Goal: Task Accomplishment & Management: Manage account settings

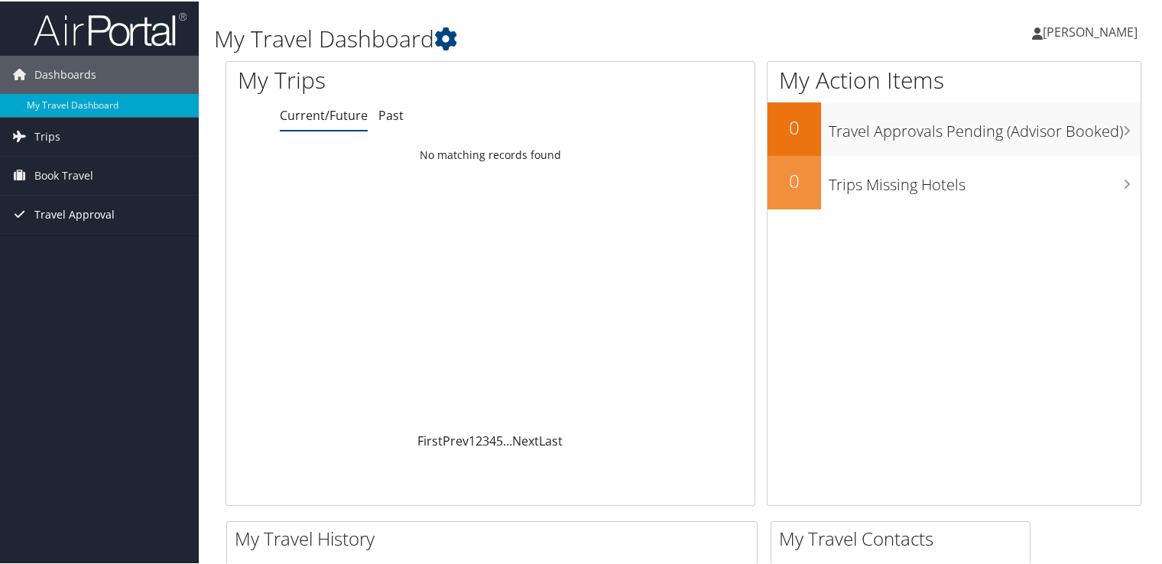
click at [66, 197] on span "Travel Approval" at bounding box center [74, 213] width 80 height 38
click at [102, 176] on link "Book Travel" at bounding box center [99, 174] width 199 height 38
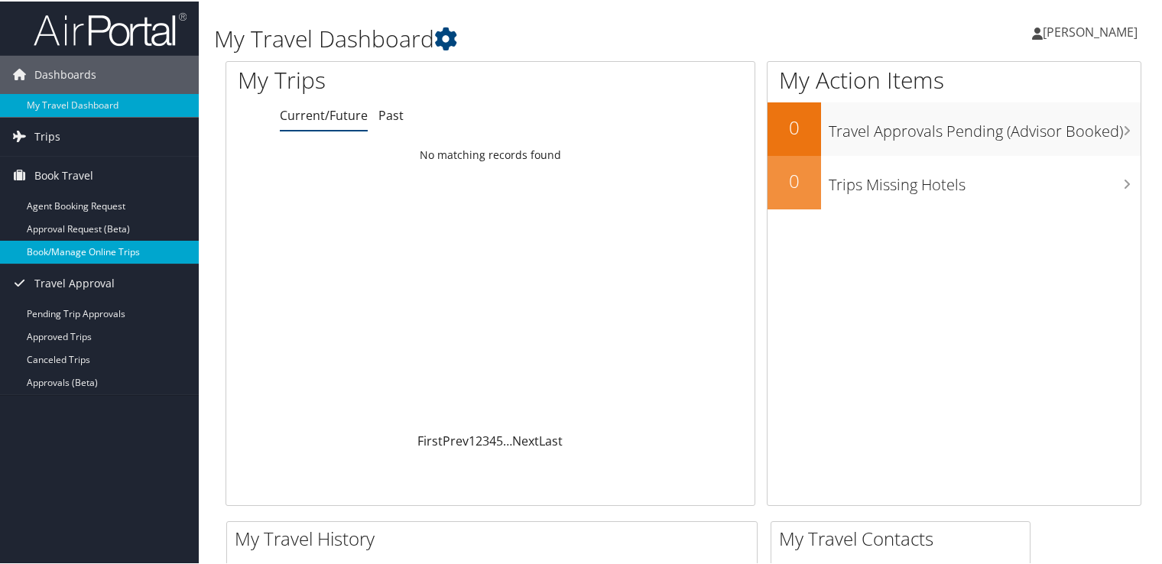
click at [106, 251] on link "Book/Manage Online Trips" at bounding box center [99, 250] width 199 height 23
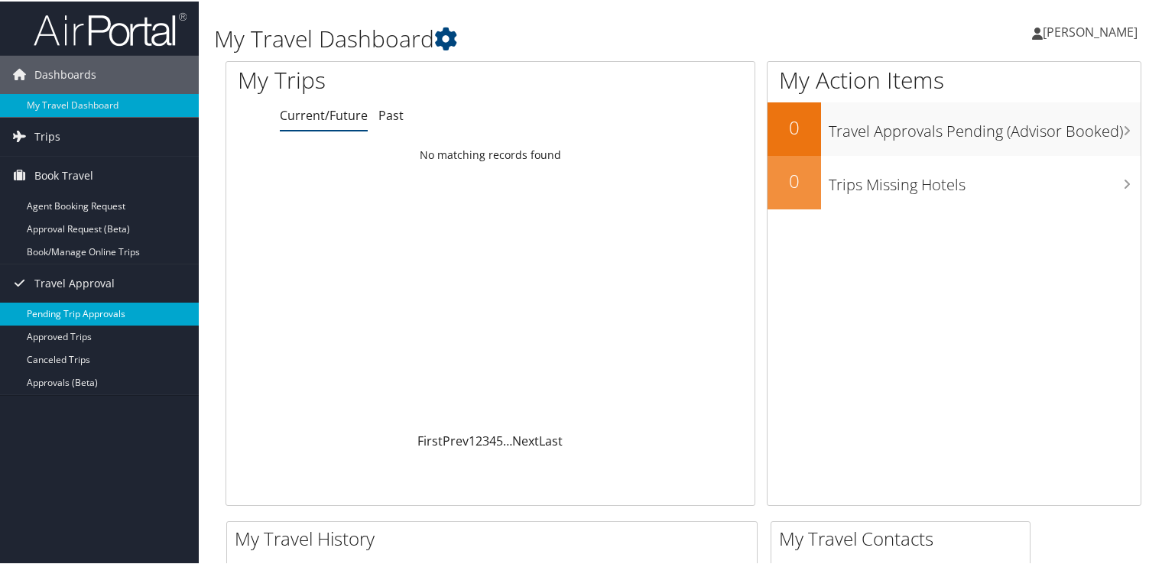
click at [58, 313] on link "Pending Trip Approvals" at bounding box center [99, 312] width 199 height 23
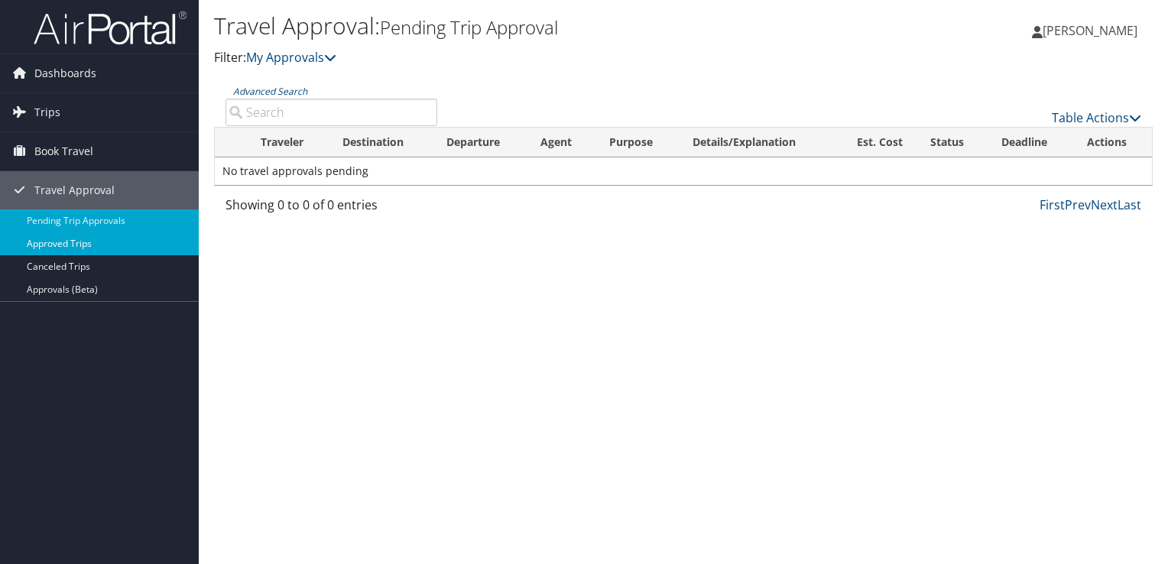
click at [59, 235] on link "Approved Trips" at bounding box center [99, 243] width 199 height 23
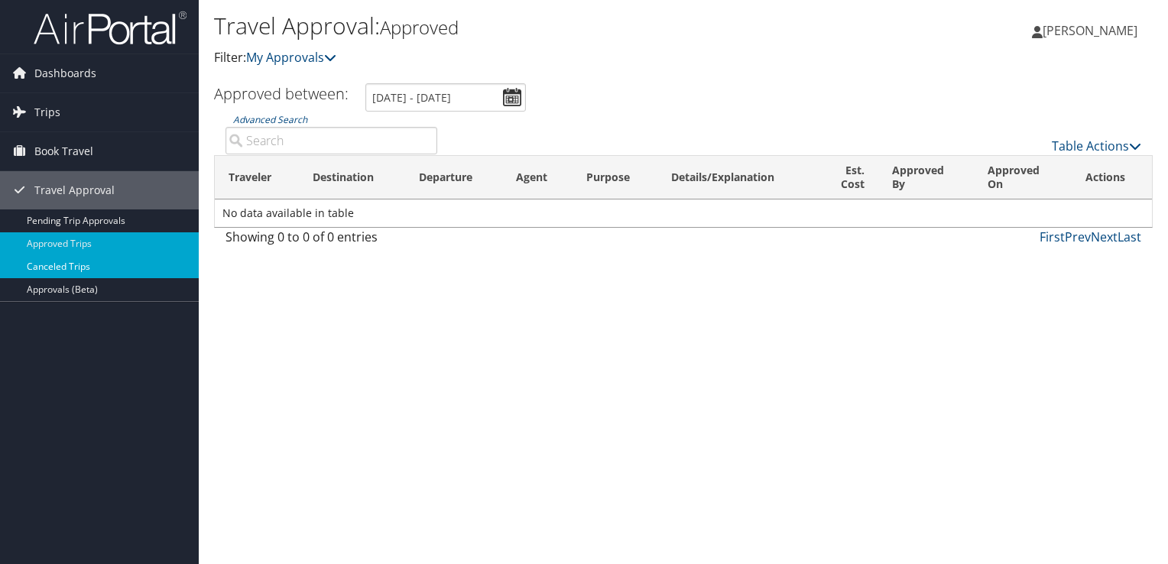
click at [73, 264] on link "Canceled Trips" at bounding box center [99, 266] width 199 height 23
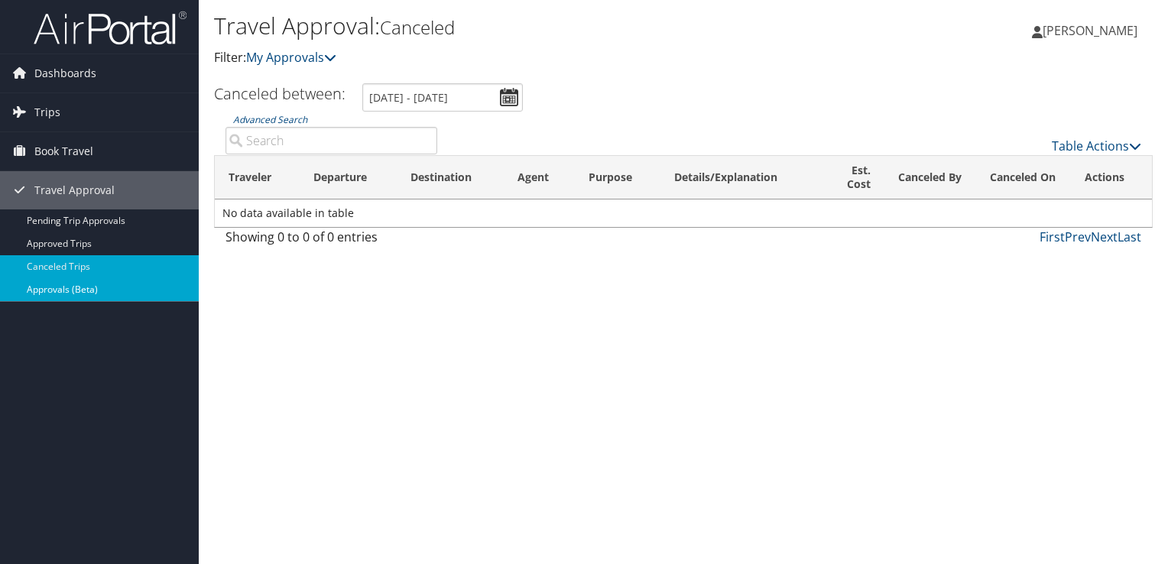
click at [72, 292] on link "Approvals (Beta)" at bounding box center [99, 289] width 199 height 23
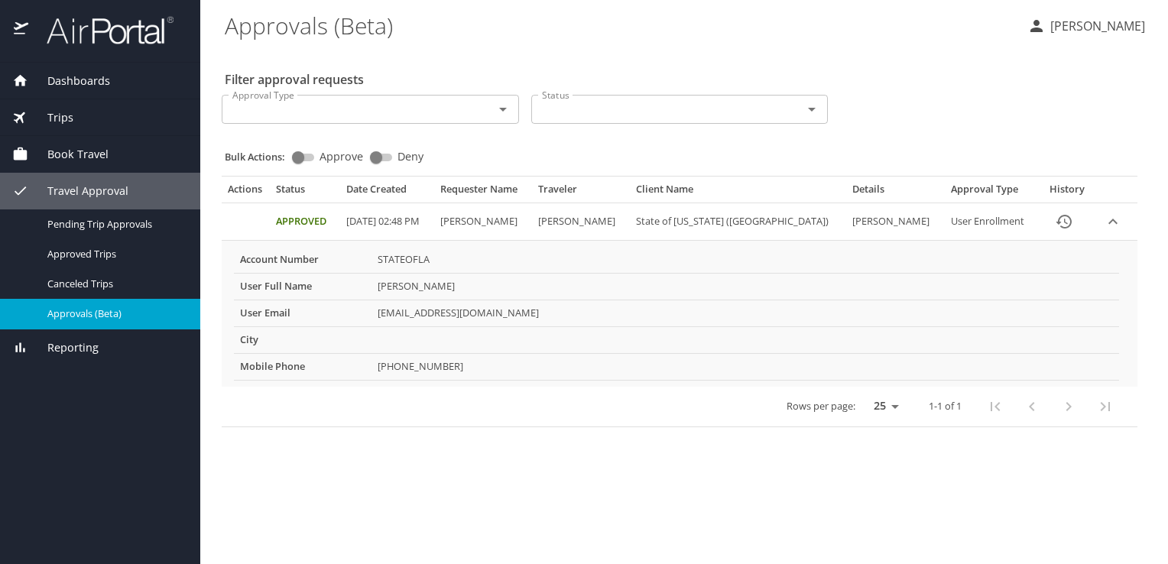
select select "US"
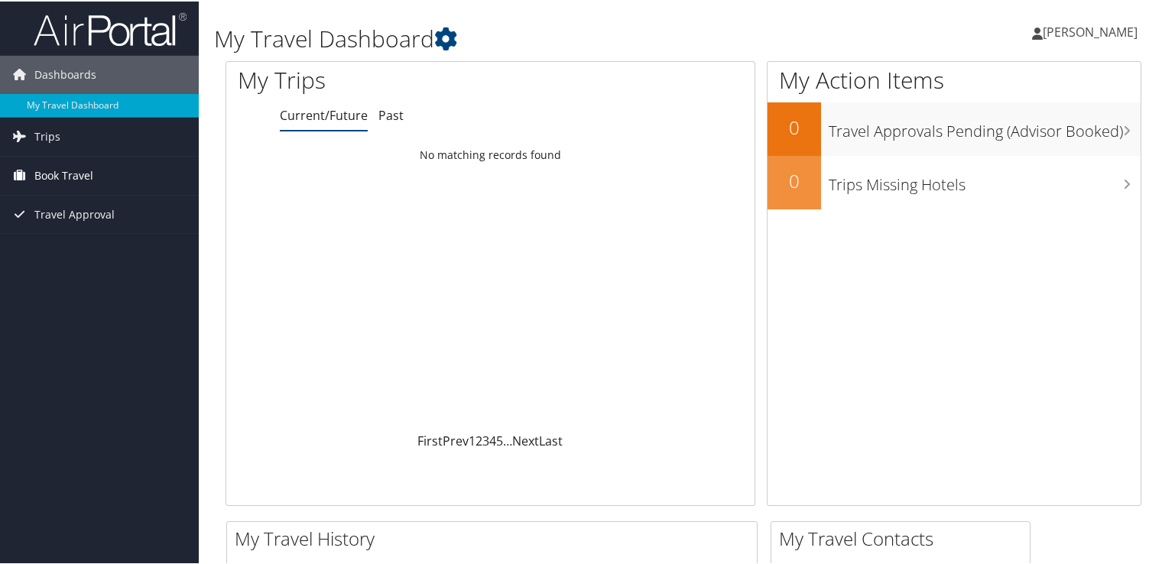
click at [74, 177] on span "Book Travel" at bounding box center [63, 174] width 59 height 38
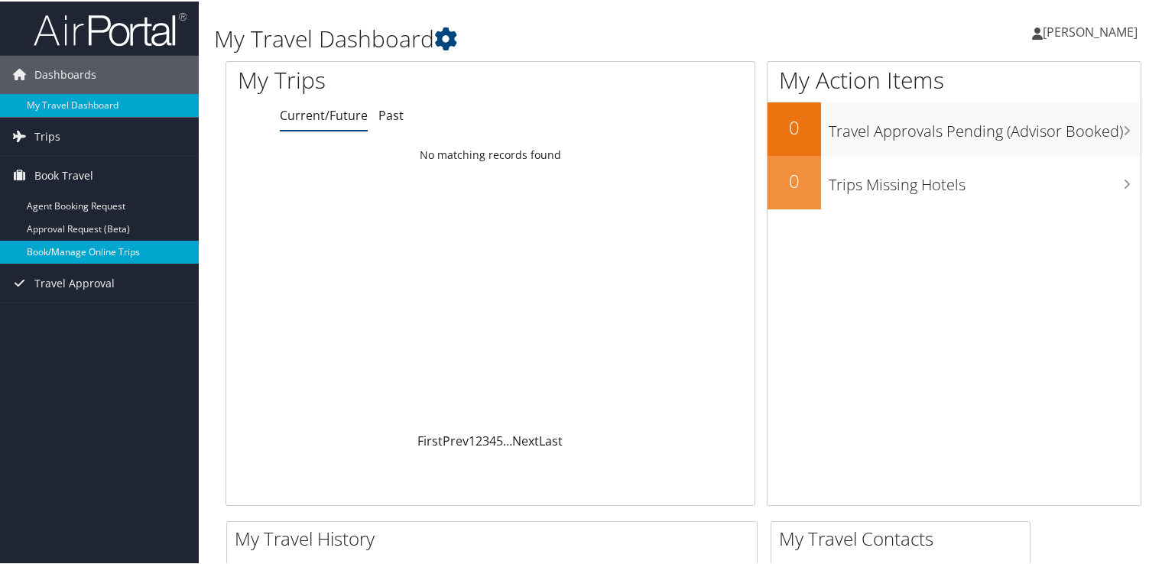
click at [75, 251] on link "Book/Manage Online Trips" at bounding box center [99, 250] width 199 height 23
click at [67, 240] on link "Book/Manage Online Trips" at bounding box center [99, 250] width 199 height 23
click at [92, 245] on link "Book/Manage Online Trips" at bounding box center [99, 250] width 199 height 23
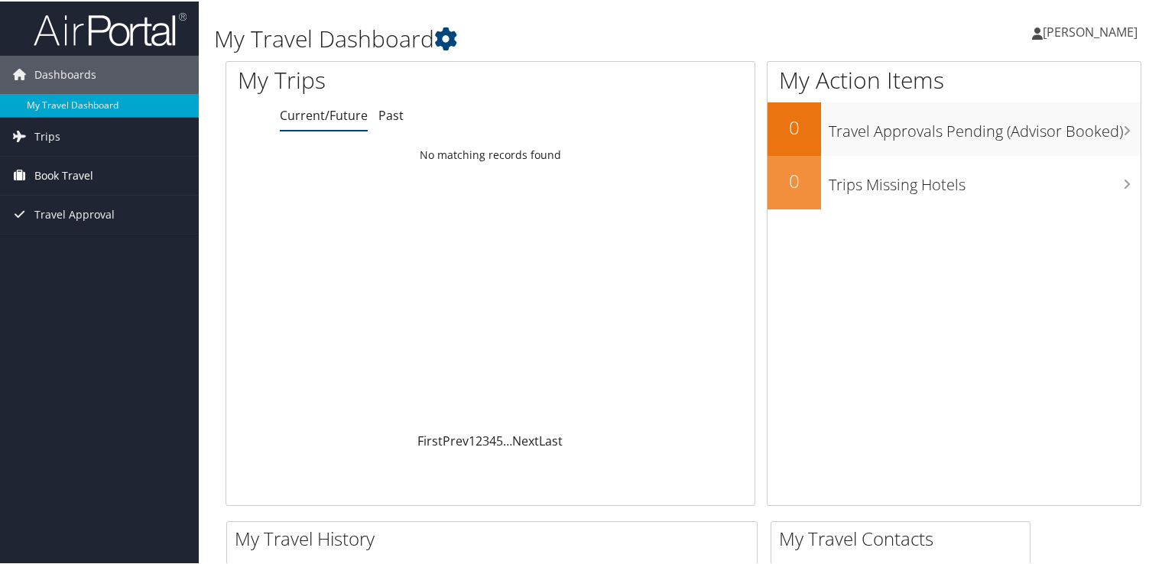
click at [31, 168] on link "Book Travel" at bounding box center [99, 174] width 199 height 38
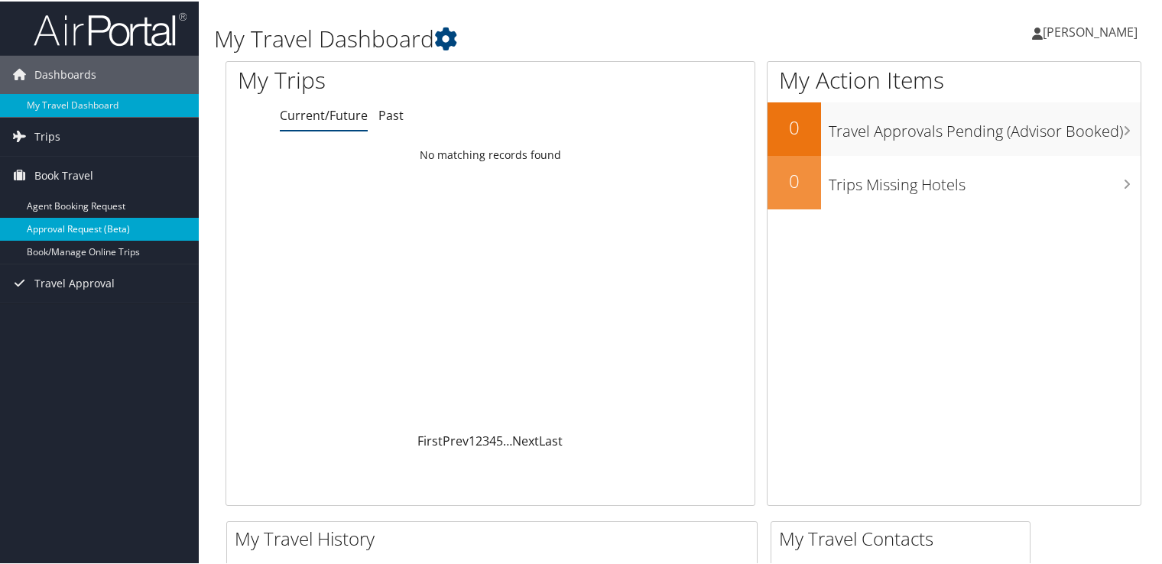
click at [96, 221] on link "Approval Request (Beta)" at bounding box center [99, 227] width 199 height 23
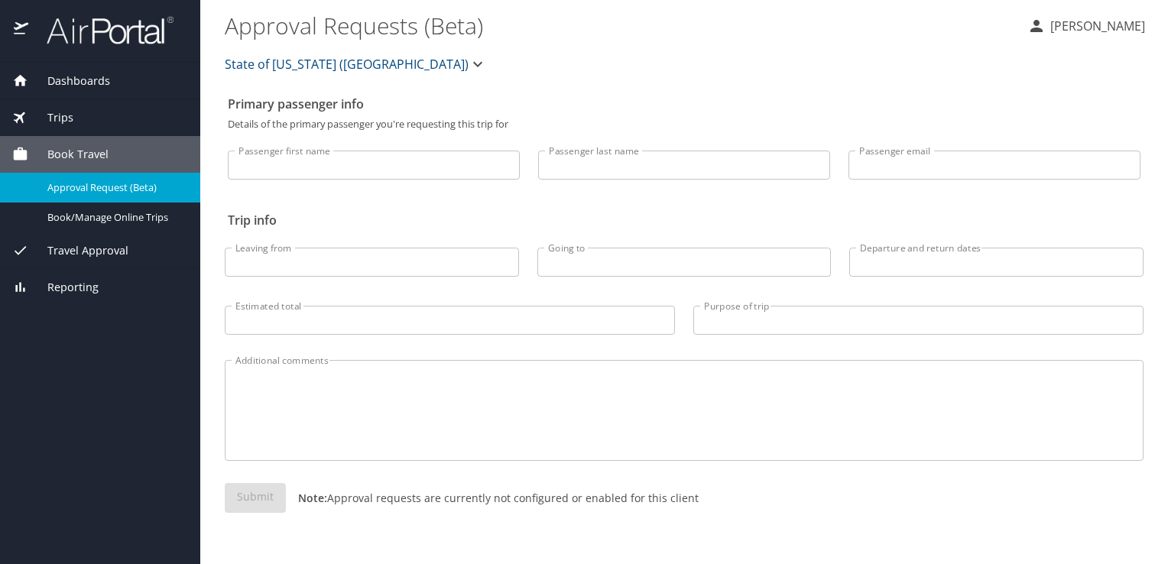
select select "US"
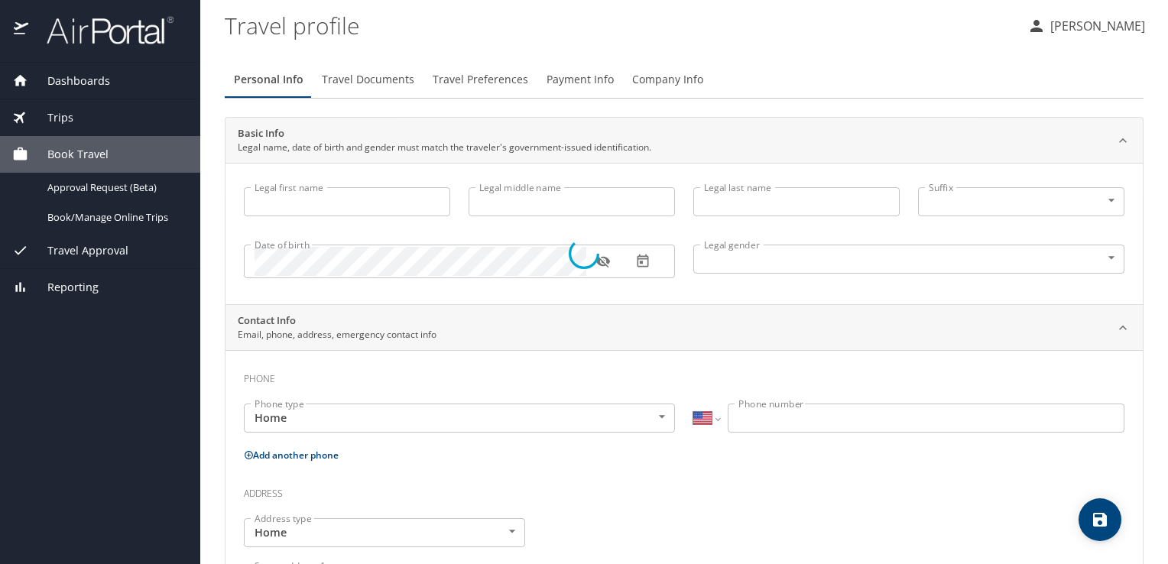
type input "[PERSON_NAME]"
type input "[DEMOGRAPHIC_DATA]"
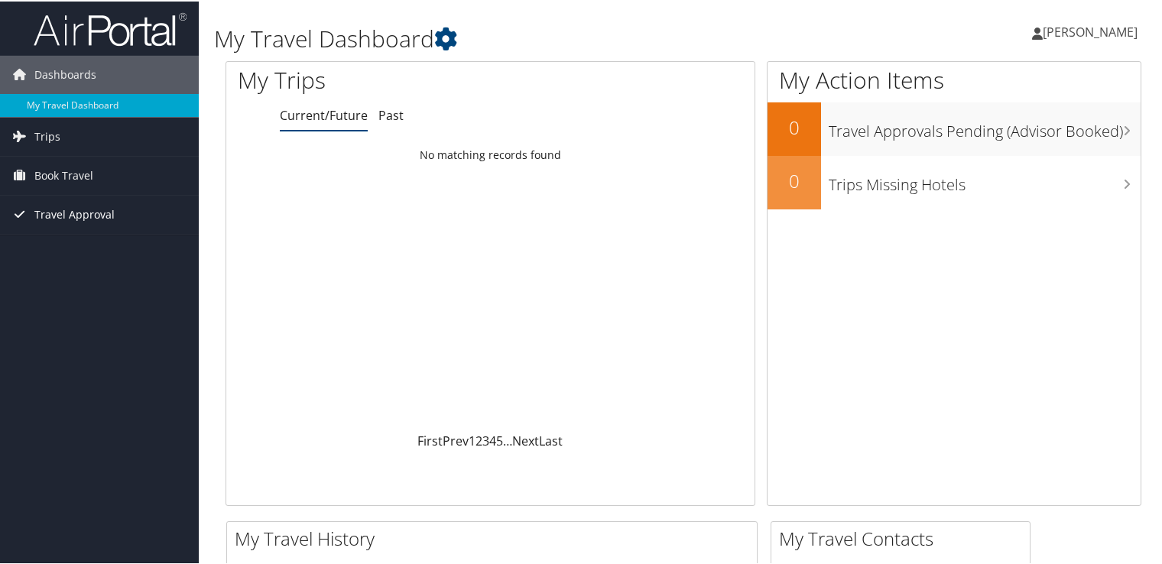
click at [91, 214] on span "Travel Approval" at bounding box center [74, 213] width 80 height 38
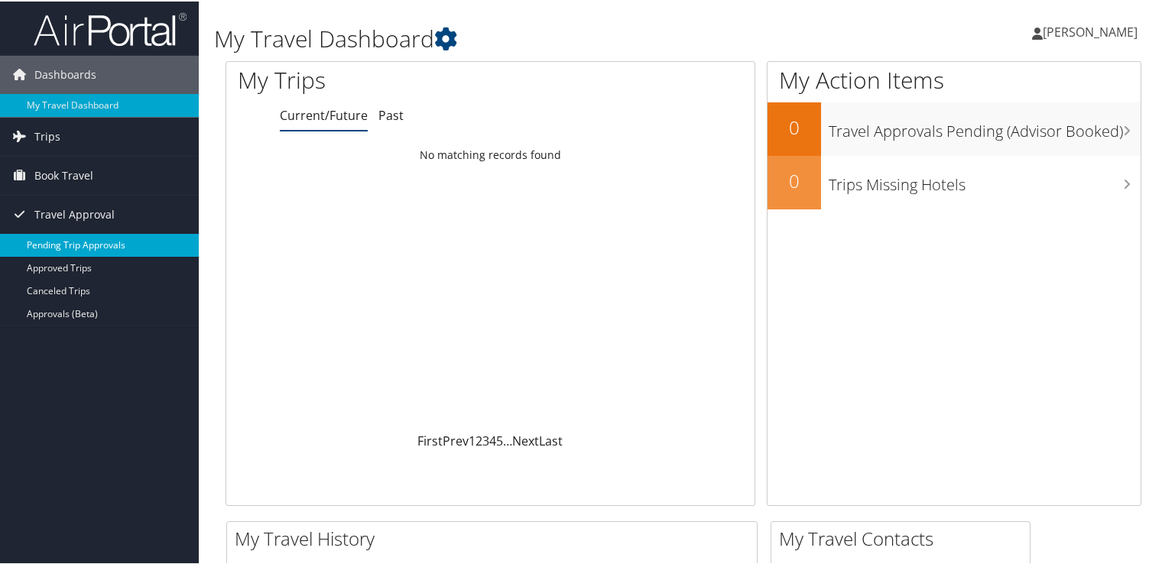
click at [53, 248] on link "Pending Trip Approvals" at bounding box center [99, 243] width 199 height 23
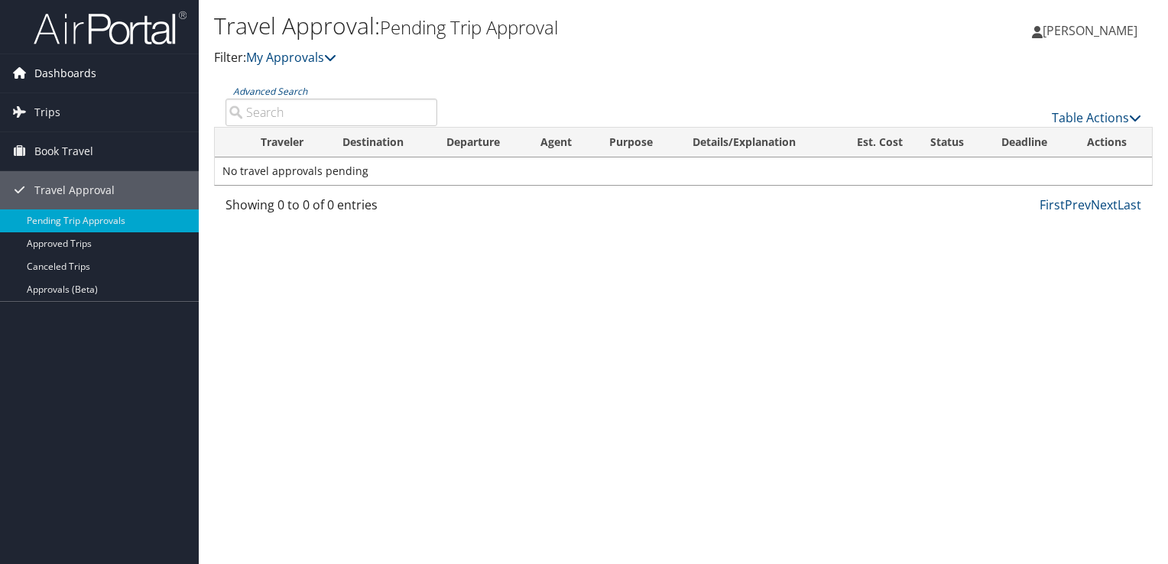
click at [70, 66] on span "Dashboards" at bounding box center [65, 73] width 62 height 38
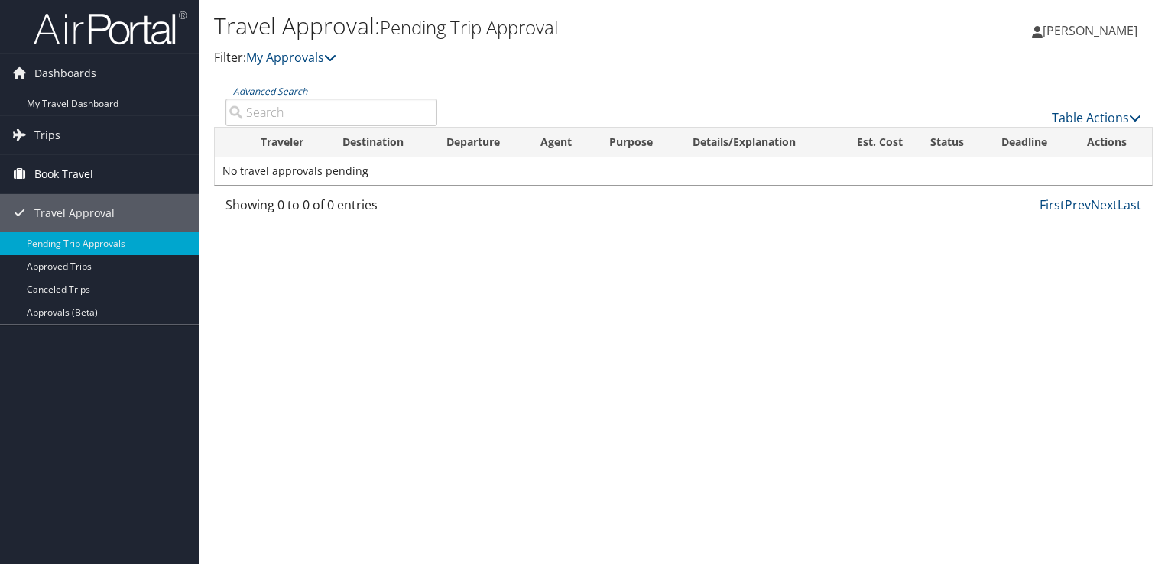
click at [84, 164] on span "Book Travel" at bounding box center [63, 174] width 59 height 38
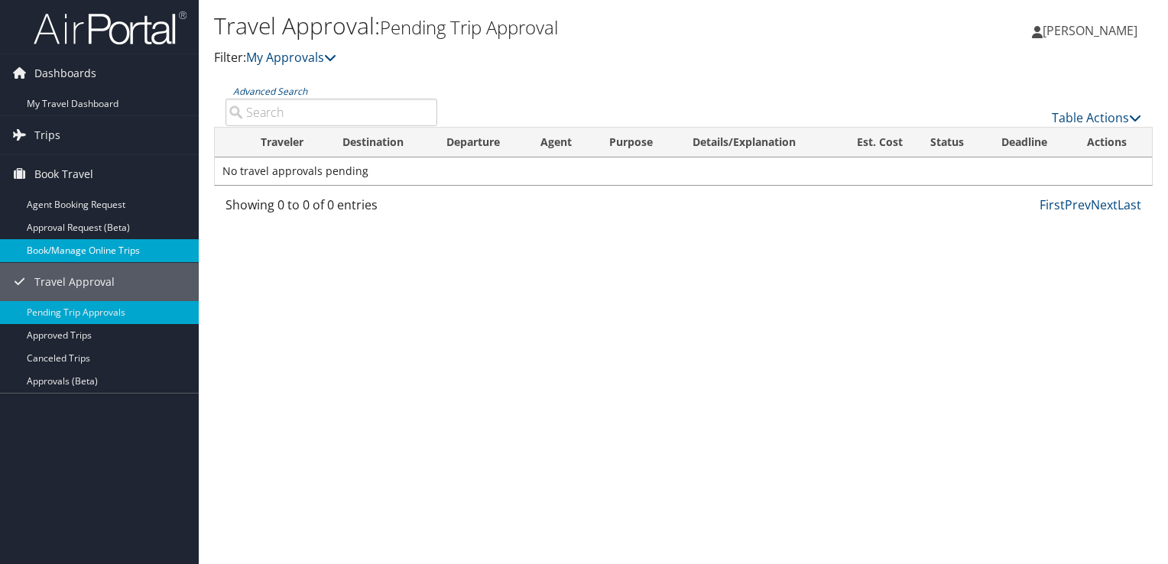
click at [102, 245] on link "Book/Manage Online Trips" at bounding box center [99, 250] width 199 height 23
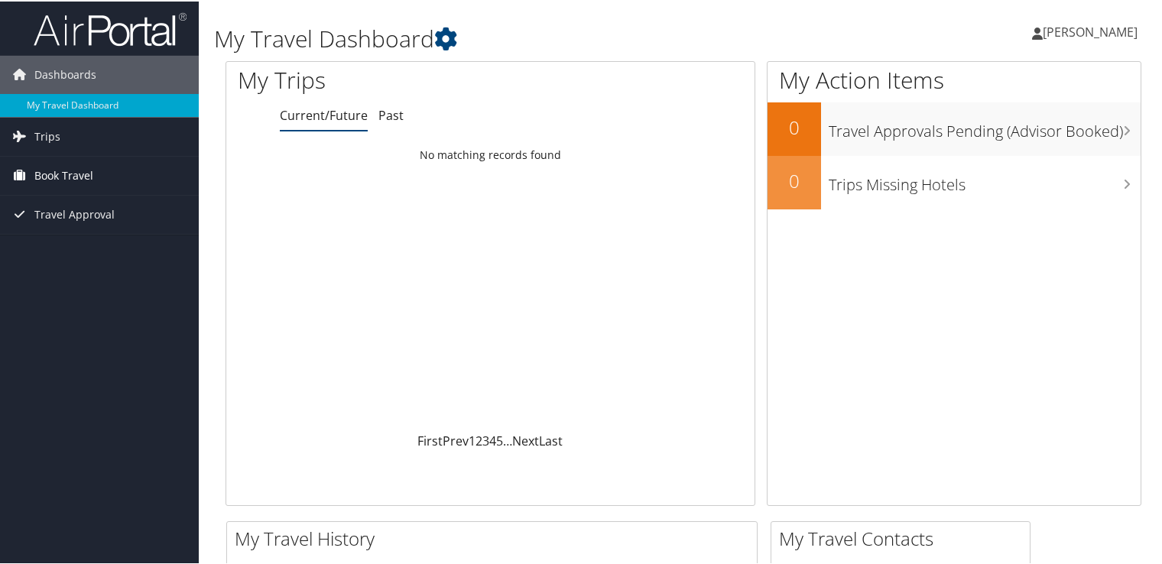
click at [92, 173] on span "Book Travel" at bounding box center [63, 174] width 59 height 38
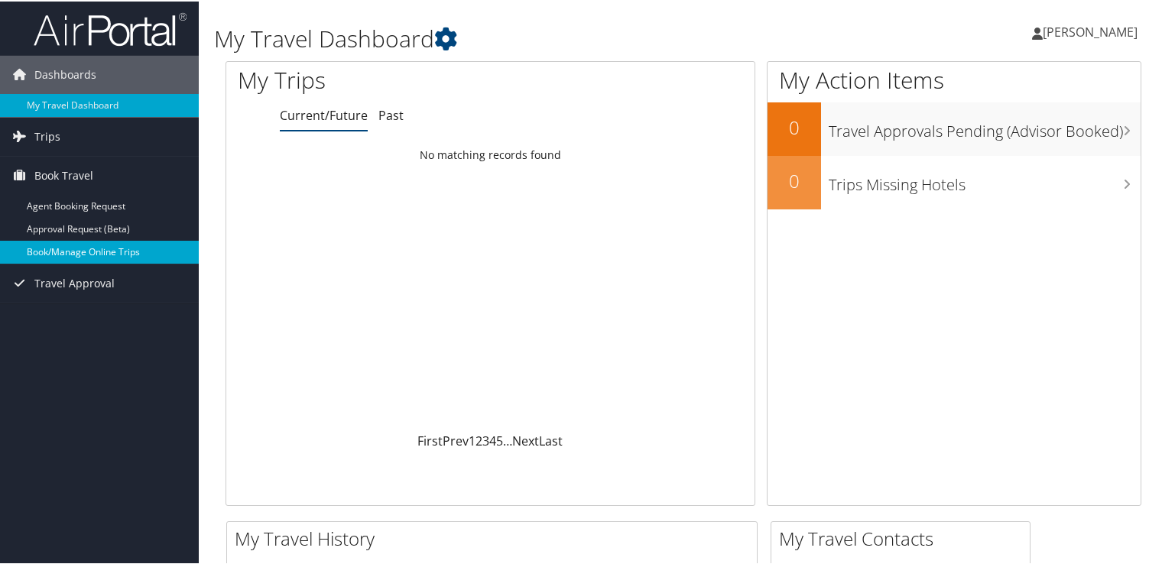
click at [86, 242] on link "Book/Manage Online Trips" at bounding box center [99, 250] width 199 height 23
click at [88, 249] on link "Book/Manage Online Trips" at bounding box center [99, 250] width 199 height 23
click at [76, 249] on link "Book/Manage Online Trips" at bounding box center [99, 250] width 199 height 23
click at [82, 247] on link "Book/Manage Online Trips" at bounding box center [99, 250] width 199 height 23
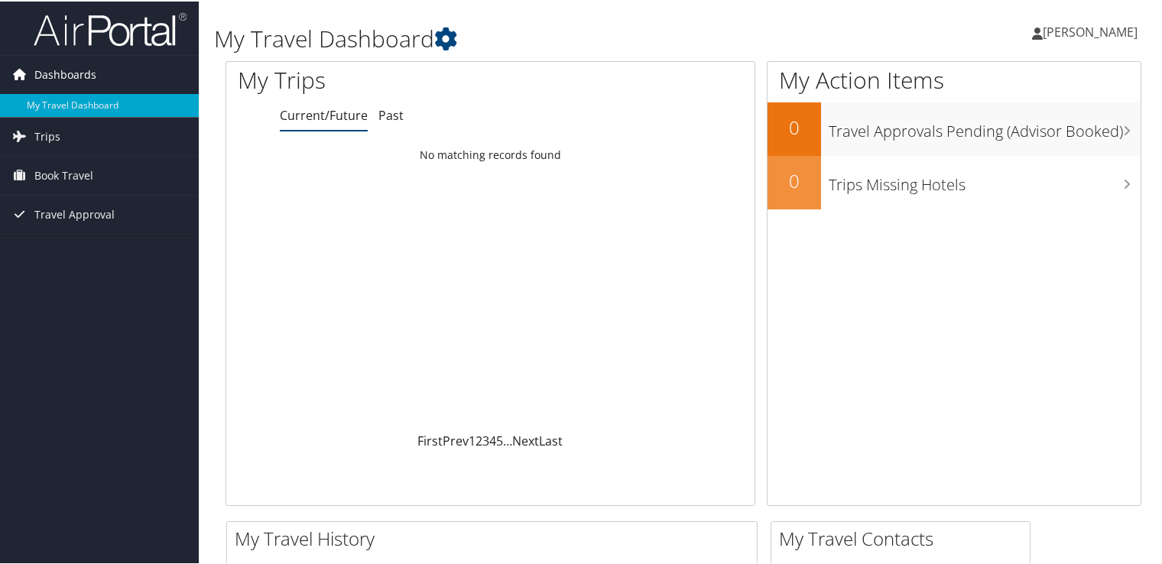
click at [79, 73] on span "Dashboards" at bounding box center [65, 73] width 62 height 38
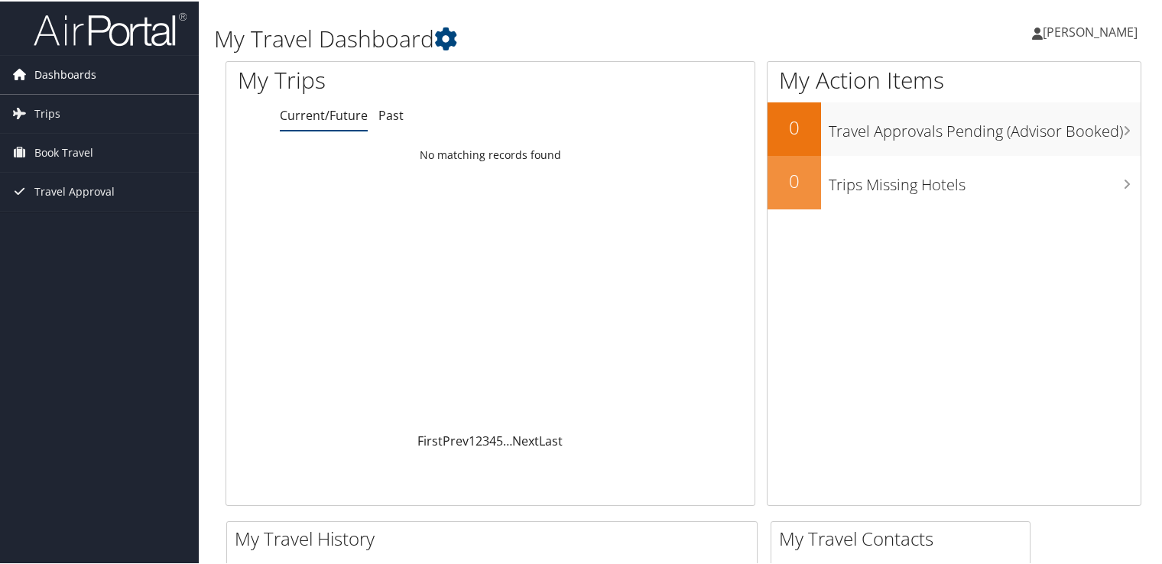
click at [74, 80] on span "Dashboards" at bounding box center [65, 73] width 62 height 38
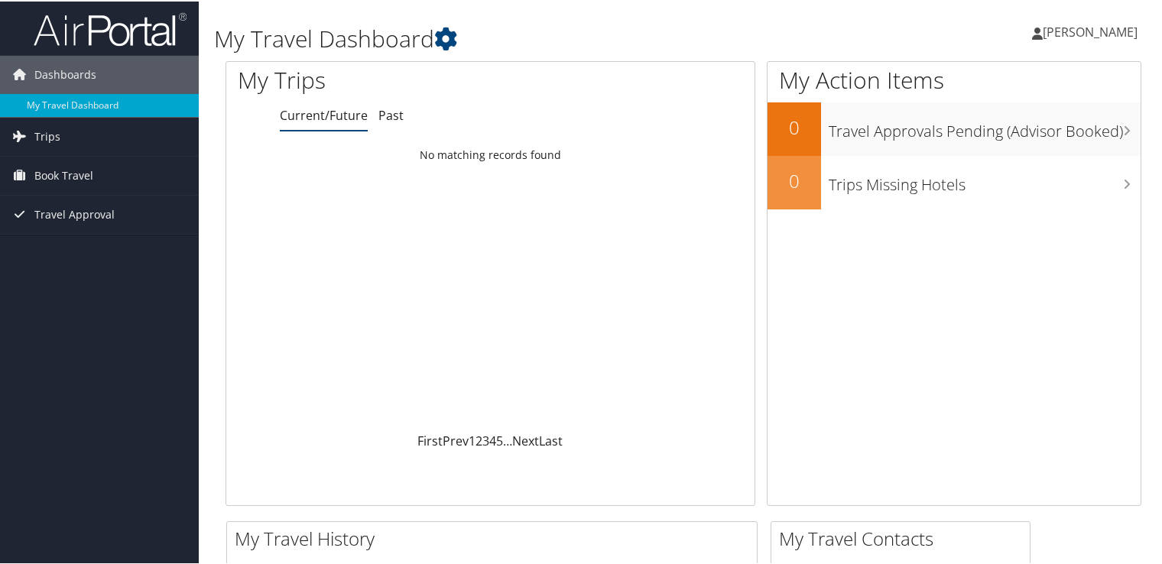
click at [1078, 23] on span "[PERSON_NAME]" at bounding box center [1089, 30] width 95 height 17
click at [1012, 145] on link "View Travel Profile" at bounding box center [1049, 136] width 170 height 26
click at [1049, 55] on div "[PERSON_NAME] [PERSON_NAME] My Settings Travel Agency Contacts View Travel Prof…" at bounding box center [973, 37] width 389 height 59
click at [1057, 29] on span "[PERSON_NAME]" at bounding box center [1089, 30] width 95 height 17
click at [1030, 140] on link "View Travel Profile" at bounding box center [1049, 136] width 170 height 26
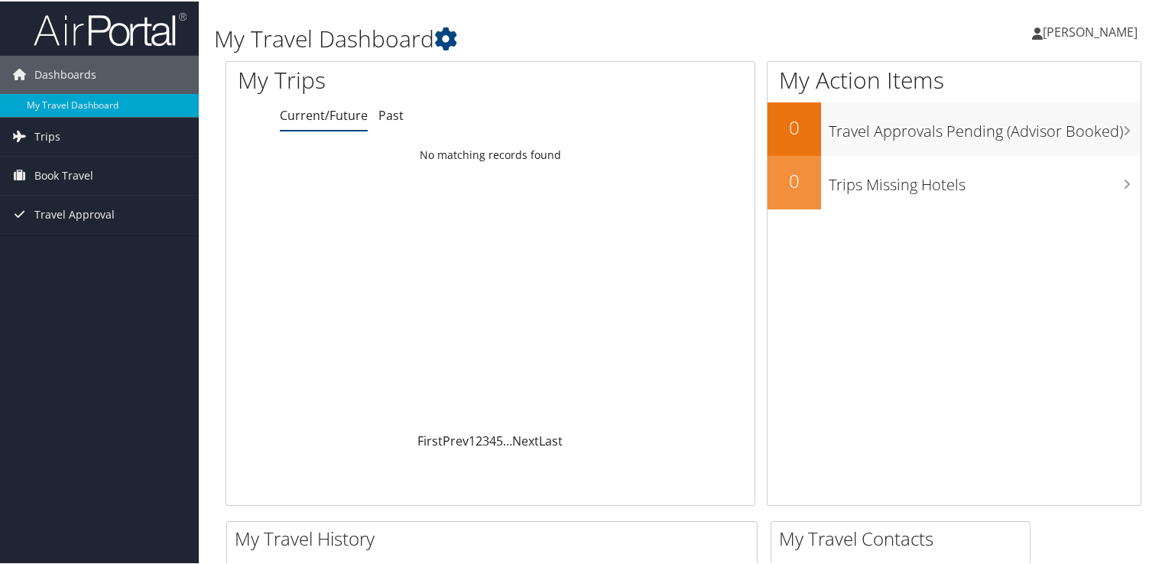
drag, startPoint x: 1050, startPoint y: 26, endPoint x: 633, endPoint y: 280, distance: 488.8
click at [633, 280] on div "Loading... No matching records found" at bounding box center [490, 285] width 528 height 290
click at [1049, 35] on span "[PERSON_NAME]" at bounding box center [1089, 30] width 95 height 17
click at [1036, 141] on link "View Travel Profile" at bounding box center [1049, 136] width 170 height 26
click at [1140, 30] on link "[PERSON_NAME]" at bounding box center [1092, 31] width 121 height 46
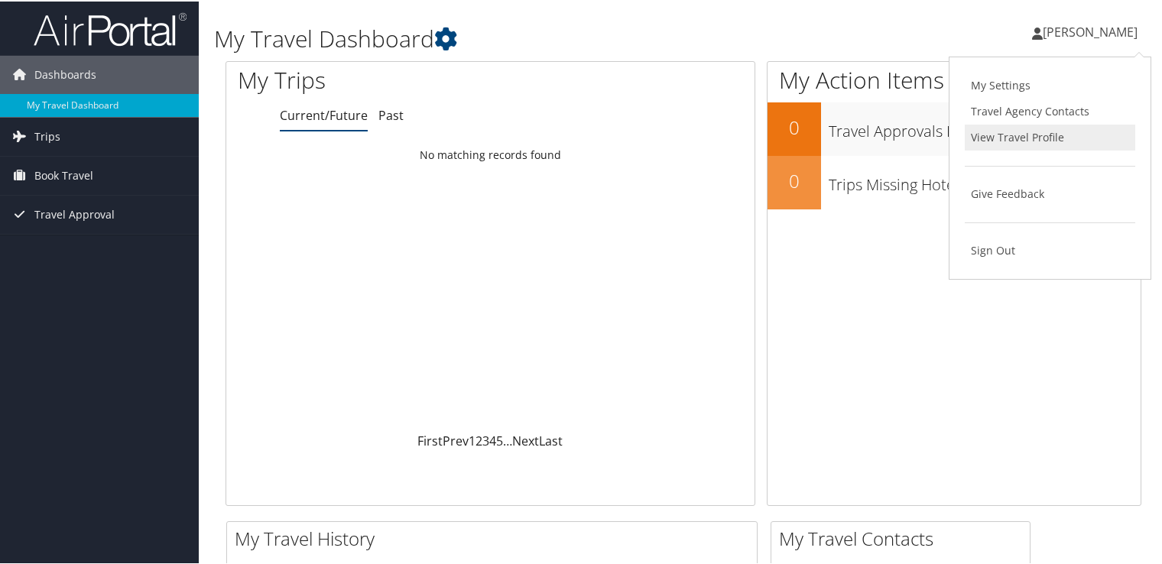
click at [1041, 131] on link "View Travel Profile" at bounding box center [1049, 136] width 170 height 26
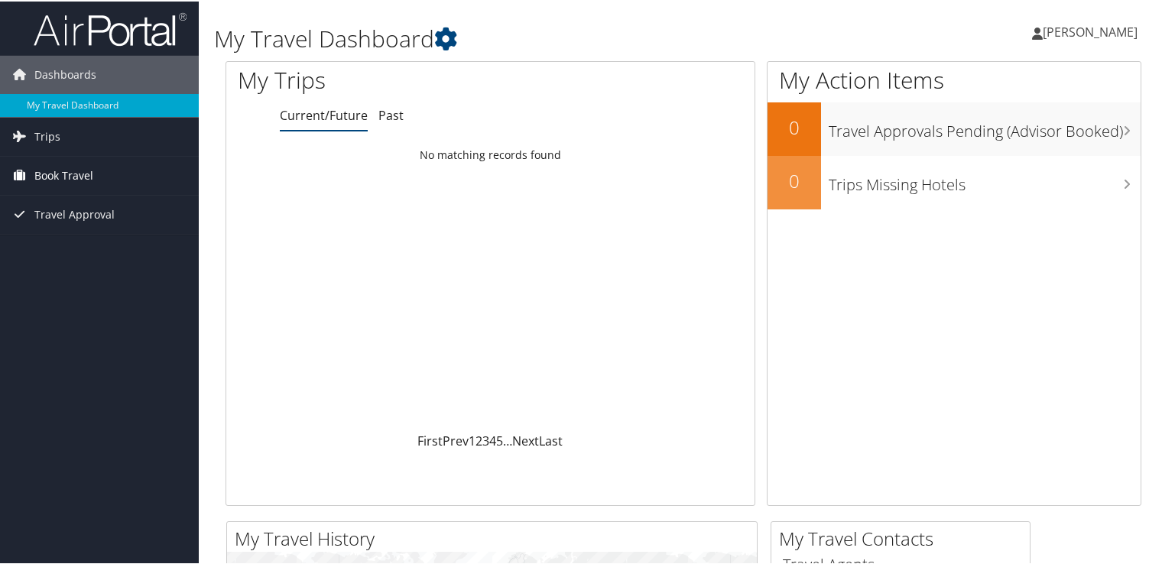
click at [70, 162] on span "Book Travel" at bounding box center [63, 174] width 59 height 38
click at [80, 267] on span "Travel Approval" at bounding box center [74, 282] width 80 height 38
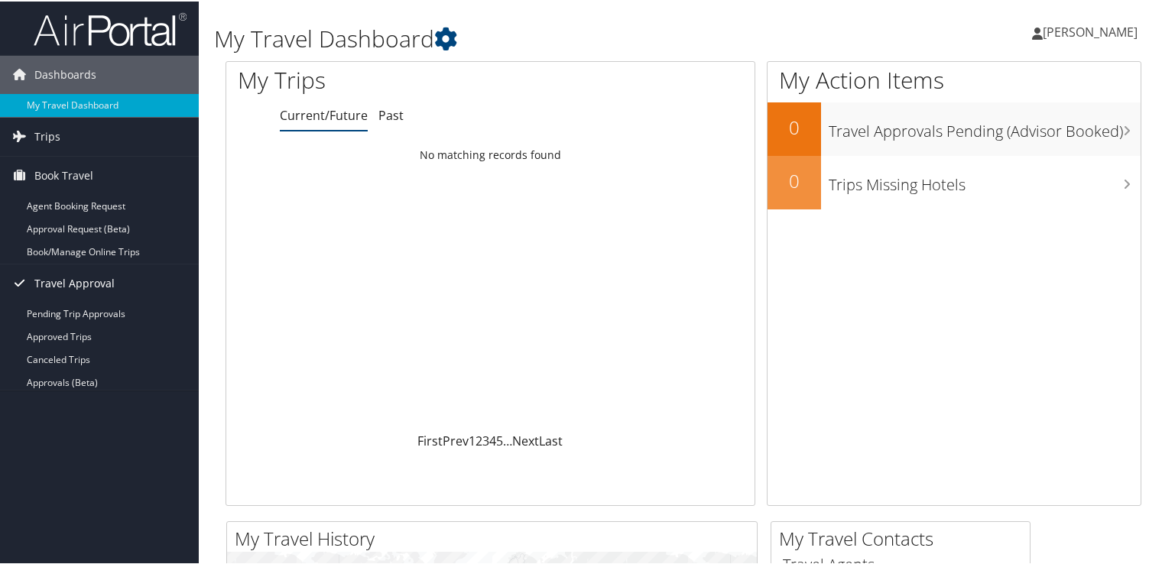
click at [83, 280] on span "Travel Approval" at bounding box center [74, 282] width 80 height 38
click at [75, 266] on span "Travel Approval" at bounding box center [74, 282] width 80 height 38
click at [76, 305] on link "Pending Trip Approvals" at bounding box center [99, 312] width 199 height 23
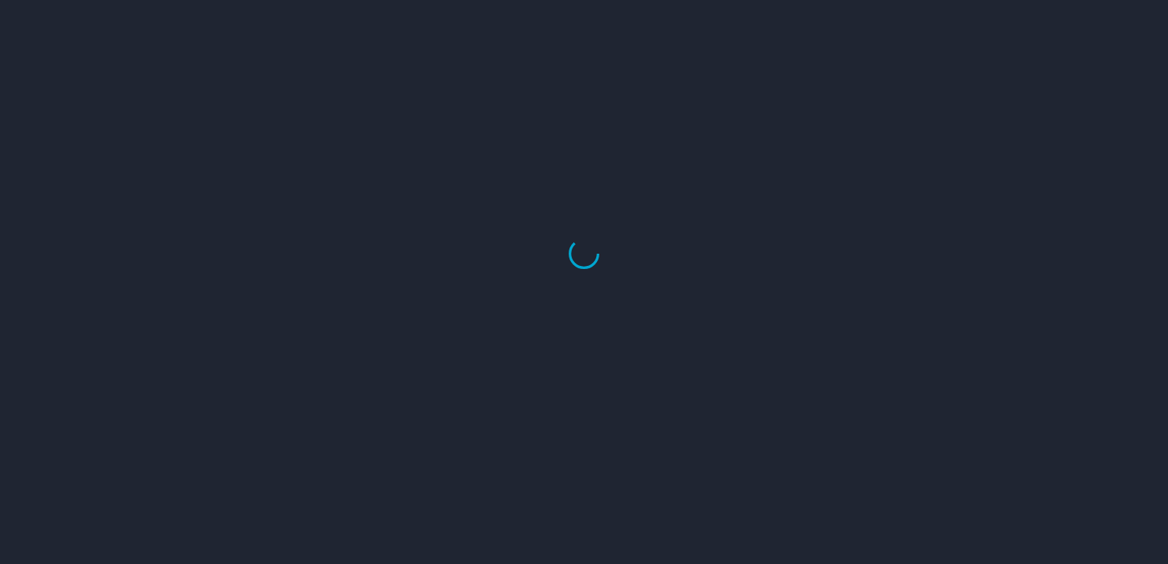
select select "US"
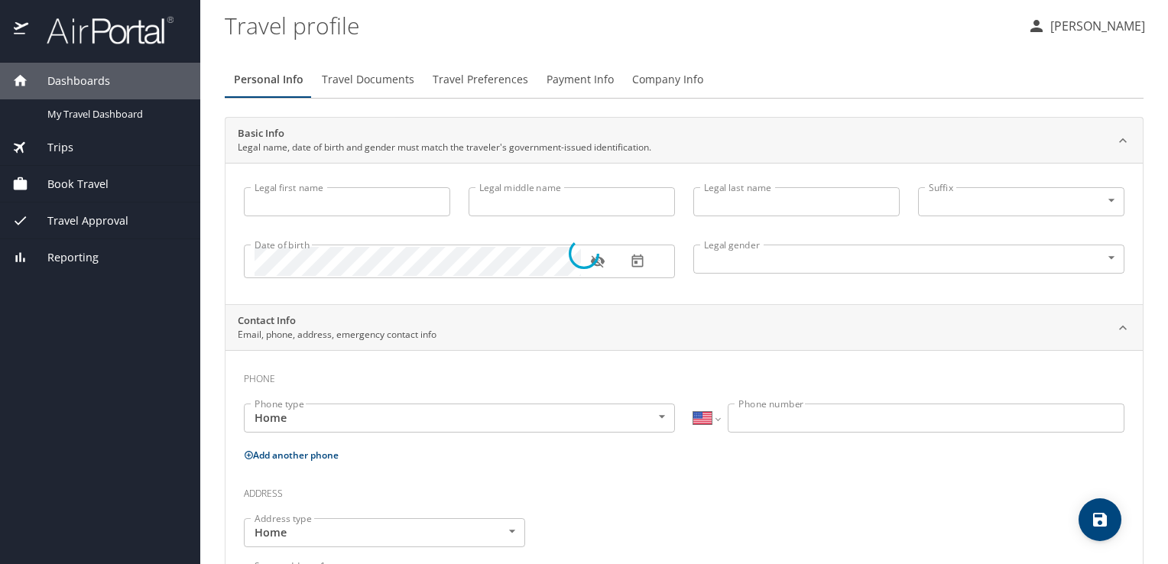
type input "Jessica"
type input "Marie"
type input "Kassner"
type input "Female"
select select "US"
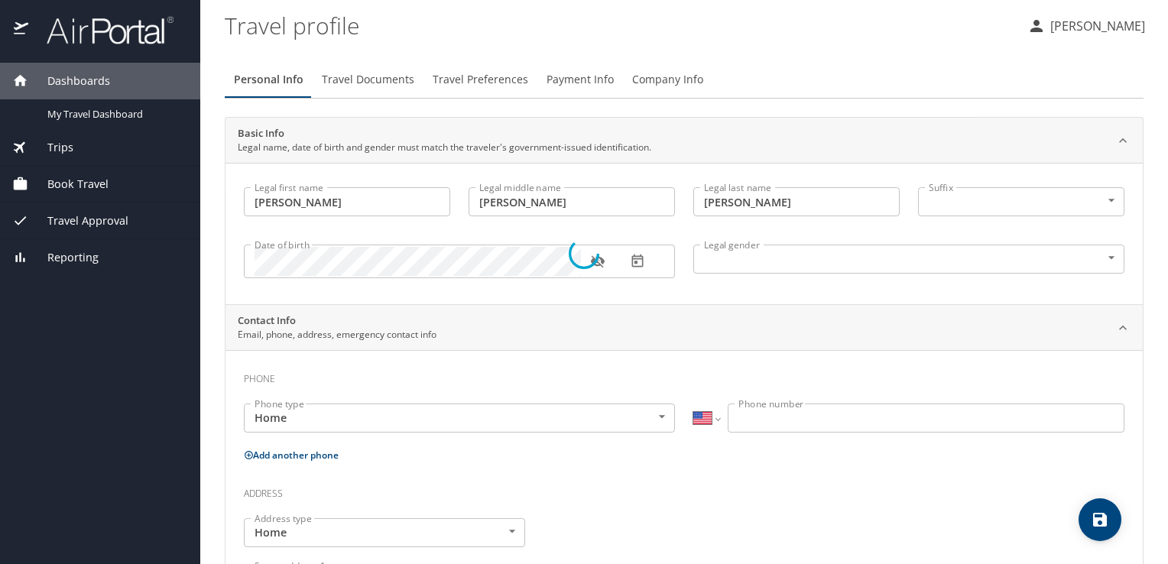
select select "US"
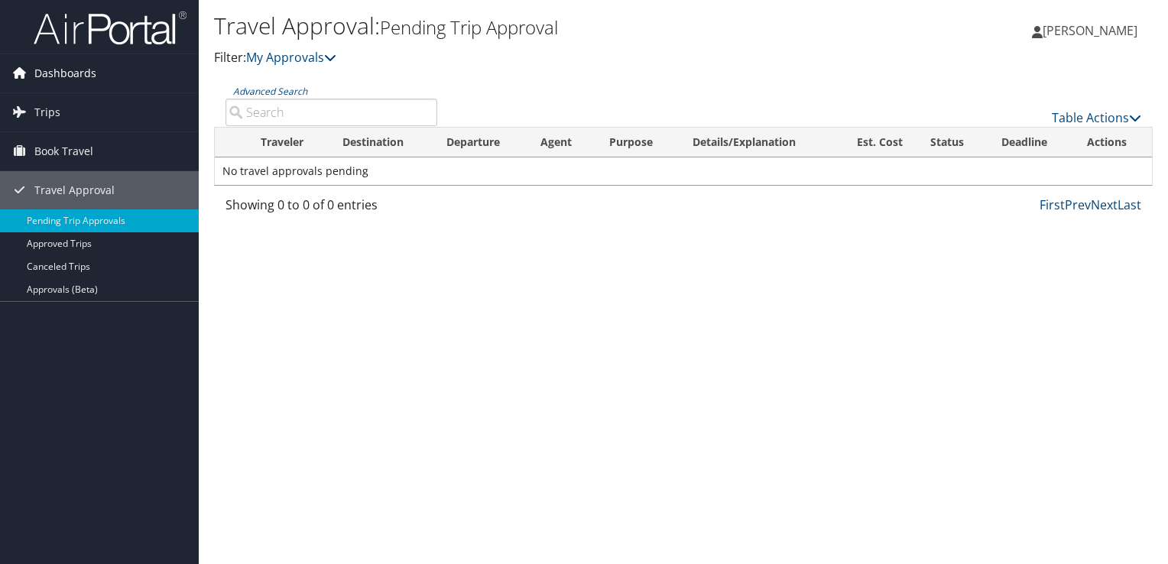
click at [86, 70] on span "Dashboards" at bounding box center [65, 73] width 62 height 38
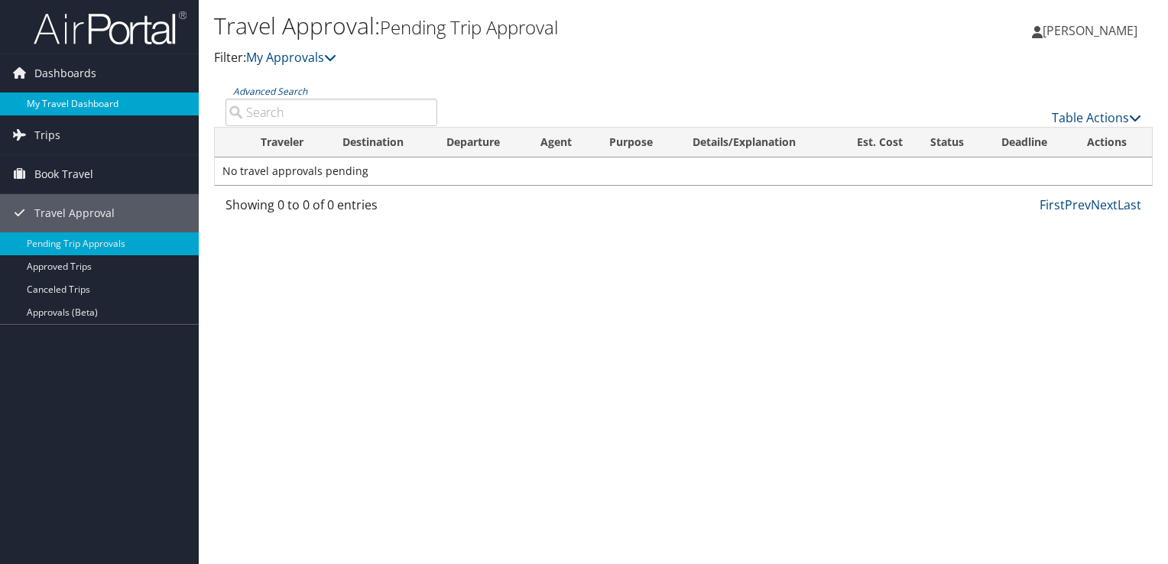
click at [73, 105] on link "My Travel Dashboard" at bounding box center [99, 103] width 199 height 23
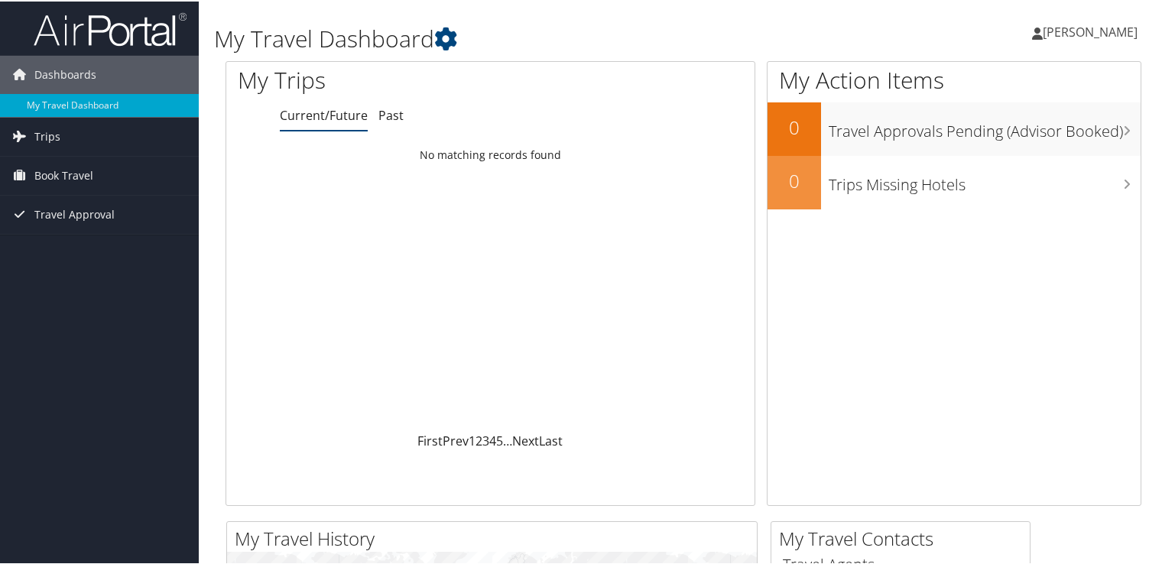
click at [1133, 39] on link "[PERSON_NAME]" at bounding box center [1092, 31] width 121 height 46
click at [1065, 131] on link "View Travel Profile" at bounding box center [1049, 136] width 170 height 26
click at [63, 135] on link "Trips" at bounding box center [99, 135] width 199 height 38
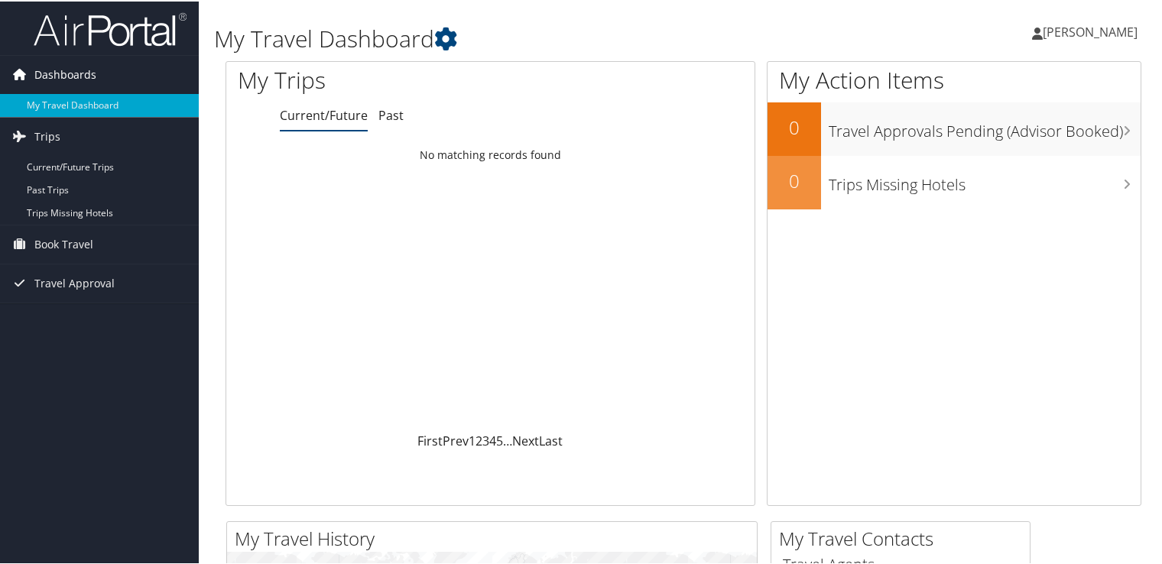
click at [124, 66] on link "Dashboards" at bounding box center [99, 73] width 199 height 38
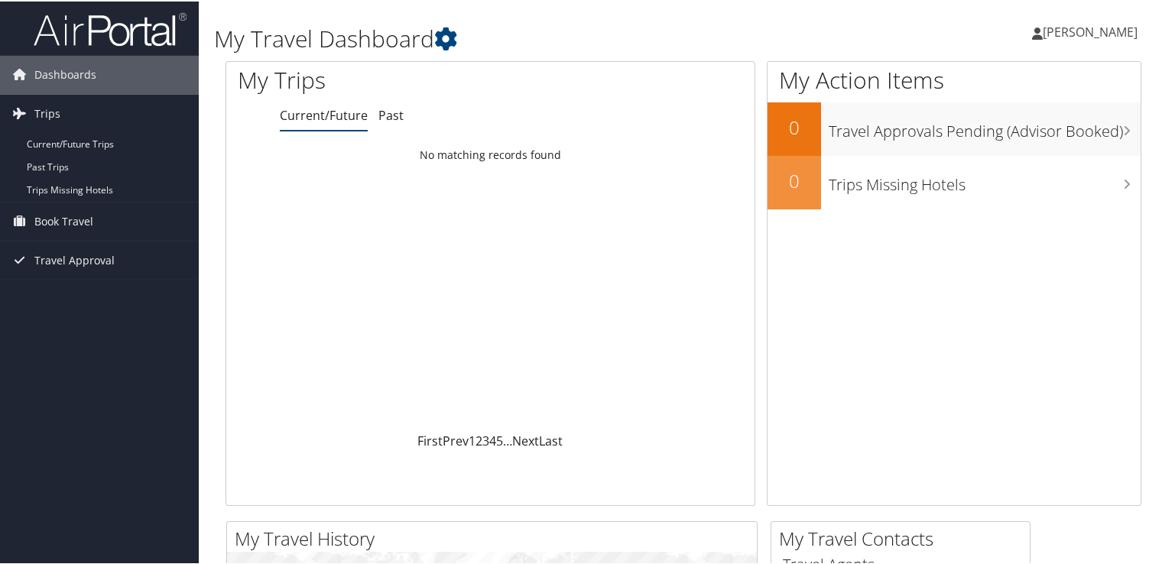
click at [1067, 26] on span "[PERSON_NAME]" at bounding box center [1089, 30] width 95 height 17
click at [1017, 142] on link "View Travel Profile" at bounding box center [1049, 136] width 170 height 26
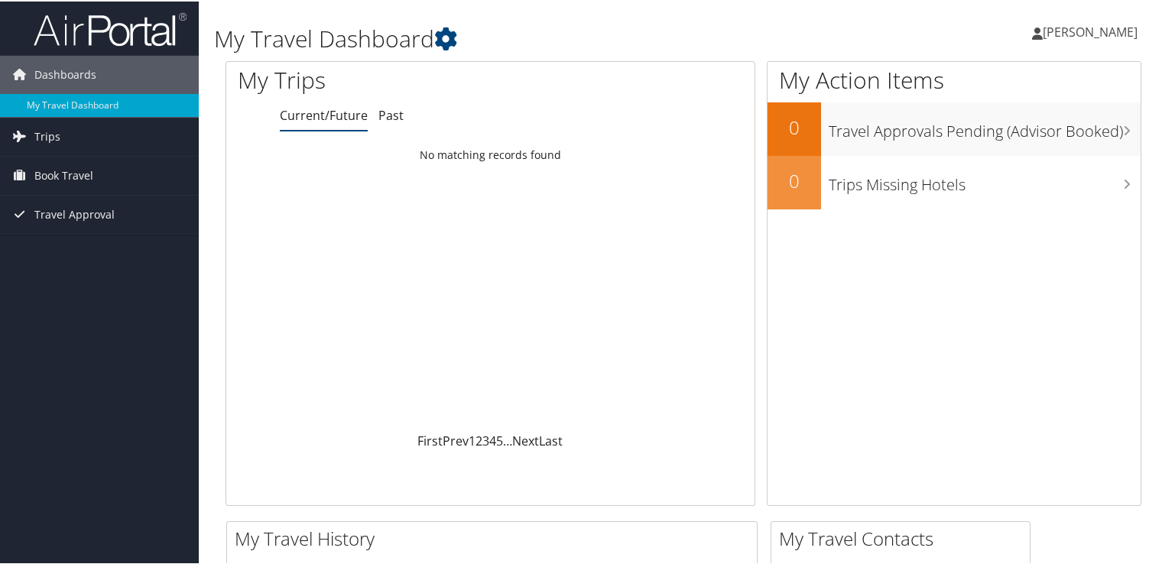
click at [1127, 39] on link "[PERSON_NAME]" at bounding box center [1092, 31] width 121 height 46
click at [1032, 143] on link "View Travel Profile" at bounding box center [1049, 136] width 170 height 26
click at [118, 98] on link "My Travel Dashboard" at bounding box center [99, 103] width 199 height 23
click at [1090, 36] on span "[PERSON_NAME]" at bounding box center [1089, 30] width 95 height 17
click at [1027, 139] on link "View Travel Profile" at bounding box center [1049, 136] width 170 height 26
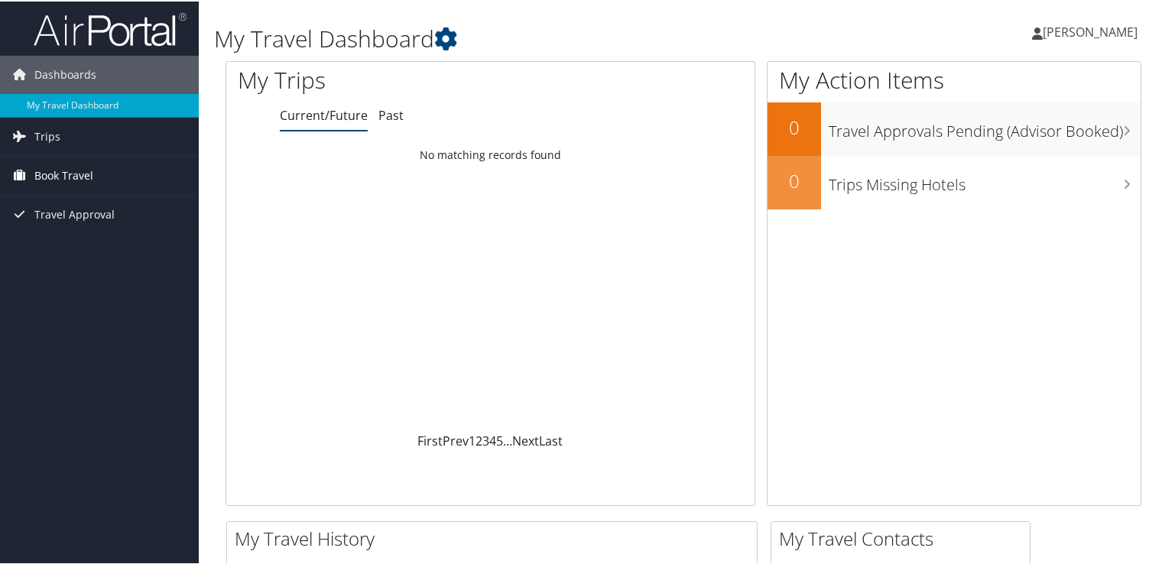
click at [83, 163] on span "Book Travel" at bounding box center [63, 174] width 59 height 38
click at [79, 175] on span "Book Travel" at bounding box center [63, 174] width 59 height 38
click at [73, 168] on span "Book Travel" at bounding box center [63, 174] width 59 height 38
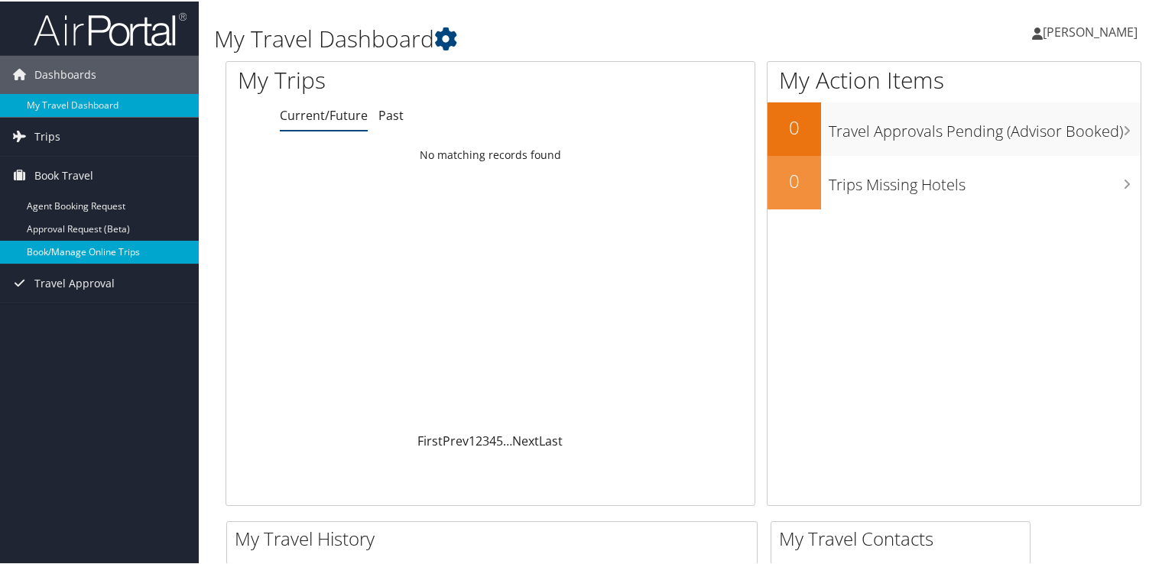
click at [84, 247] on link "Book/Manage Online Trips" at bounding box center [99, 250] width 199 height 23
click at [1061, 28] on span "[PERSON_NAME]" at bounding box center [1089, 30] width 95 height 17
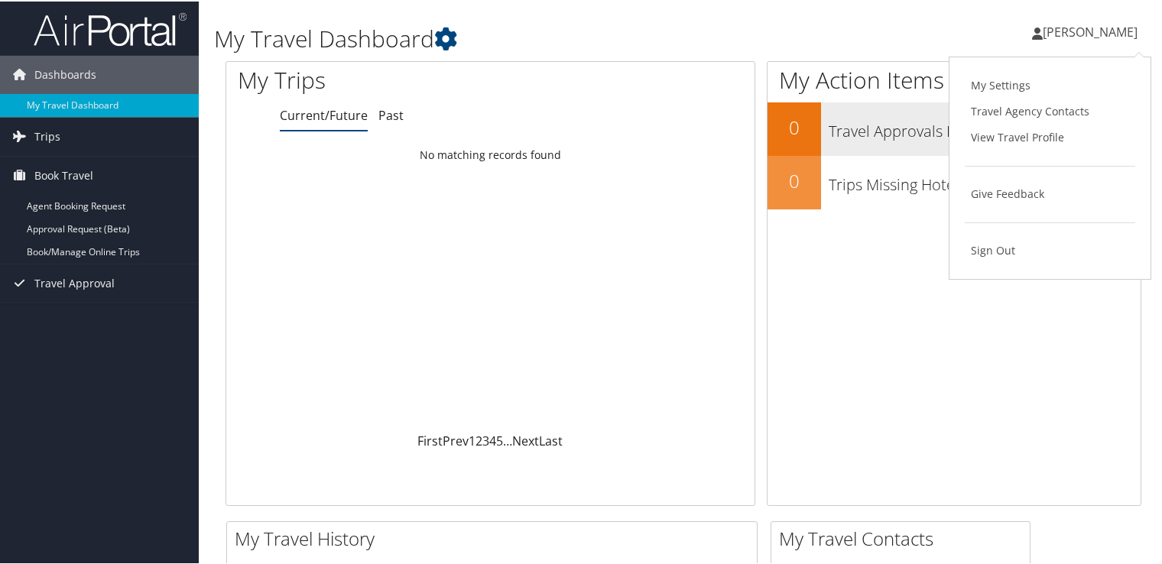
click at [1030, 127] on link "View Travel Profile" at bounding box center [1049, 136] width 170 height 26
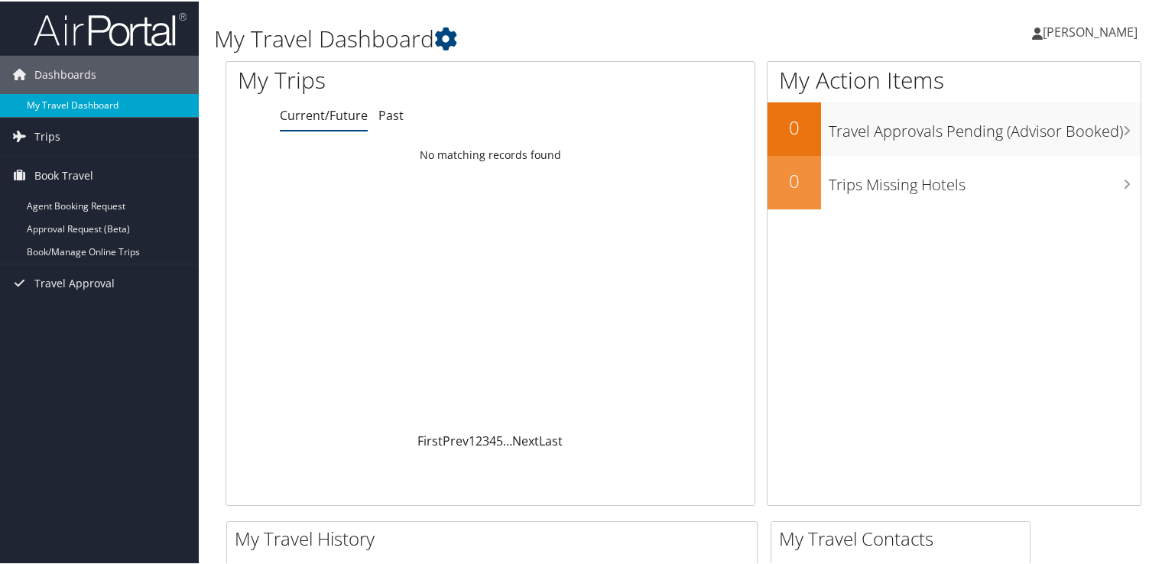
click at [76, 106] on link "My Travel Dashboard" at bounding box center [99, 103] width 199 height 23
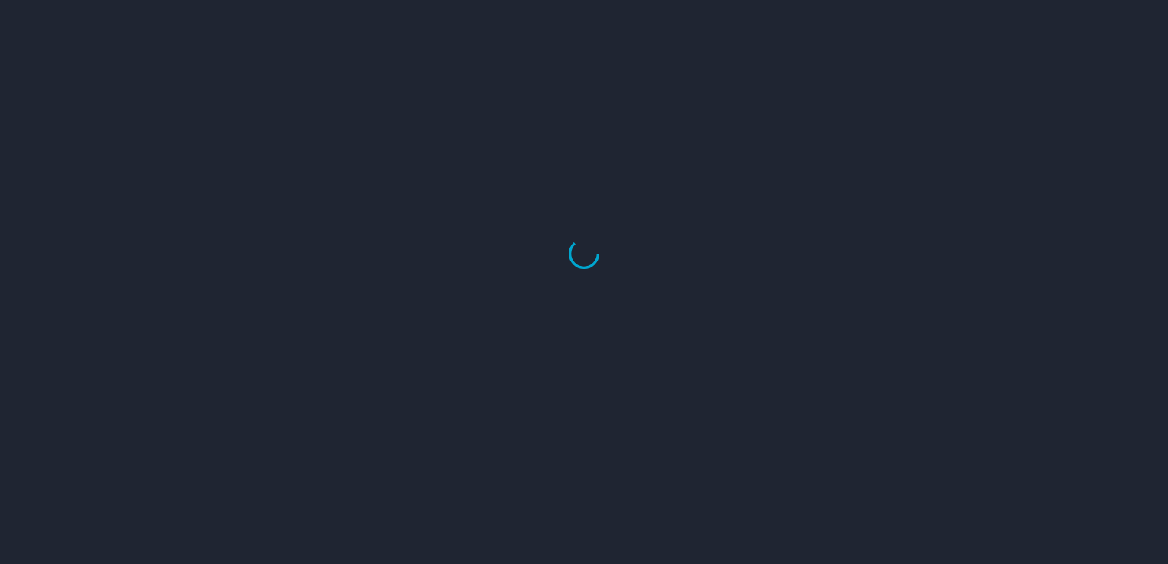
select select "US"
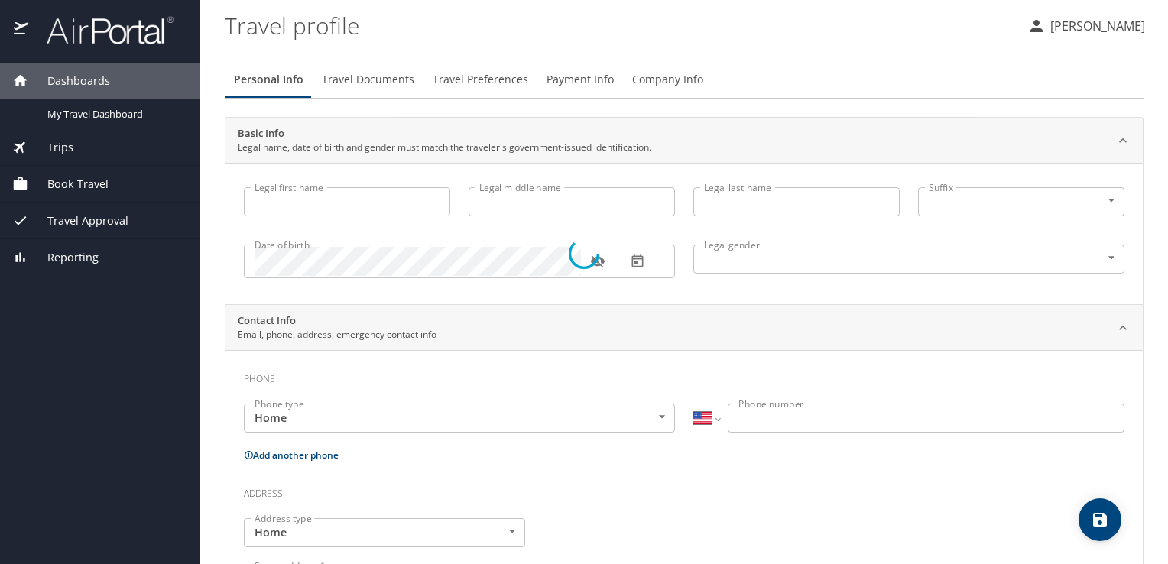
type input "[PERSON_NAME]"
type input "[DEMOGRAPHIC_DATA]"
select select "US"
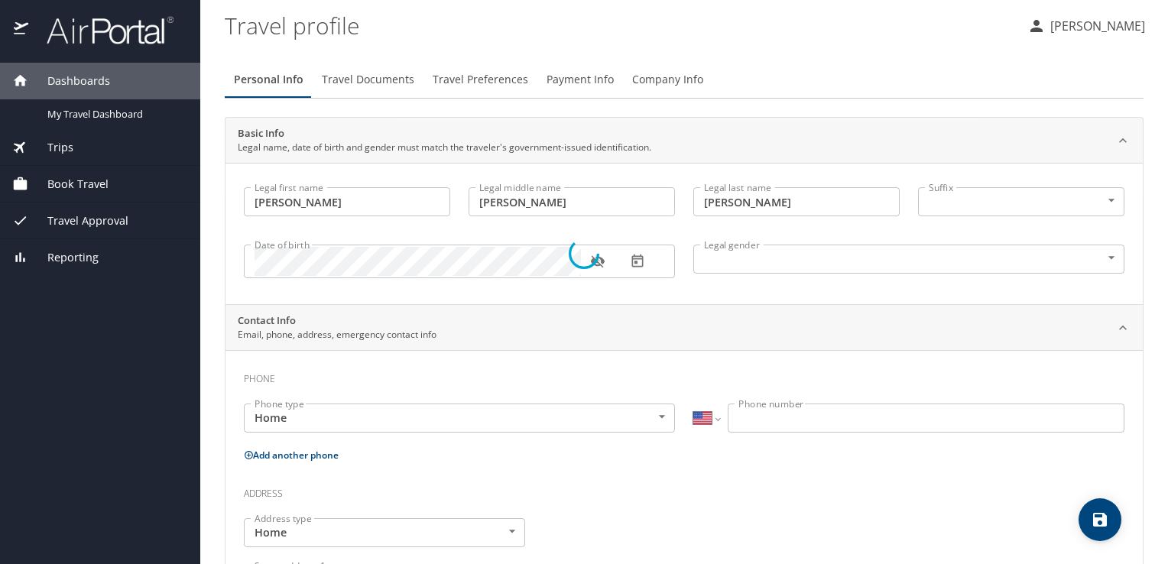
select select "US"
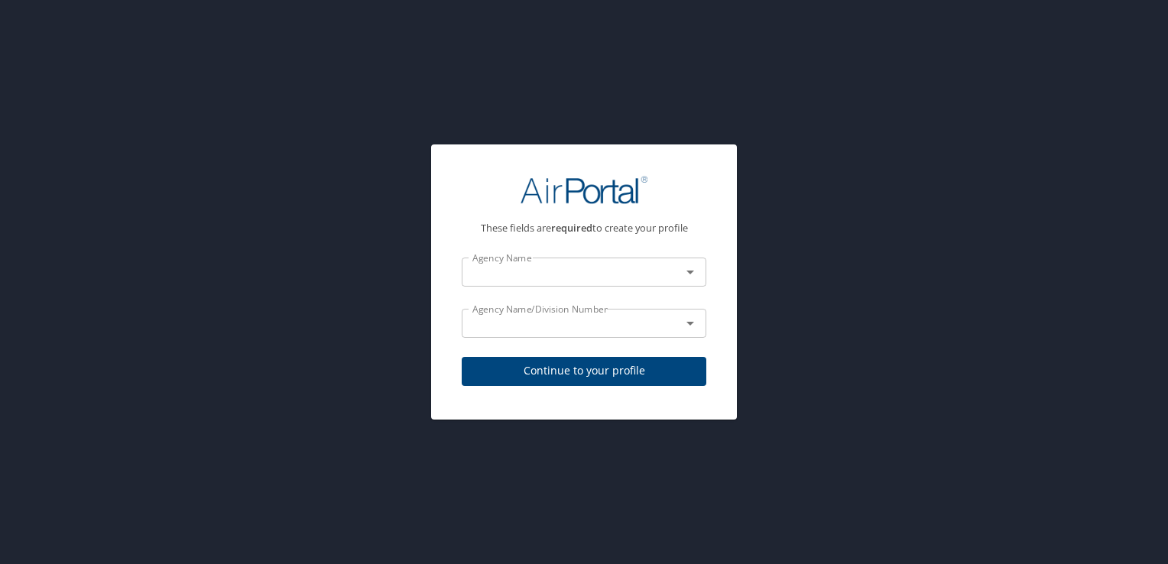
click at [852, 292] on div "These fields are required to create your profile Agency Name Agency Name Agency…" at bounding box center [584, 282] width 1168 height 564
click at [648, 267] on input "text" at bounding box center [561, 272] width 190 height 20
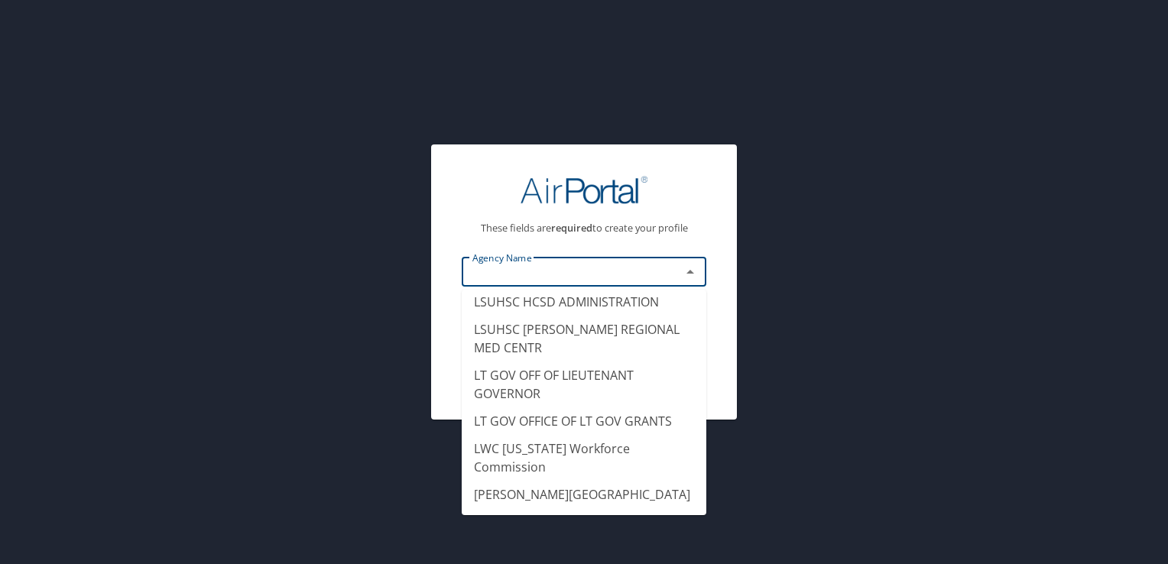
scroll to position [9512, 0]
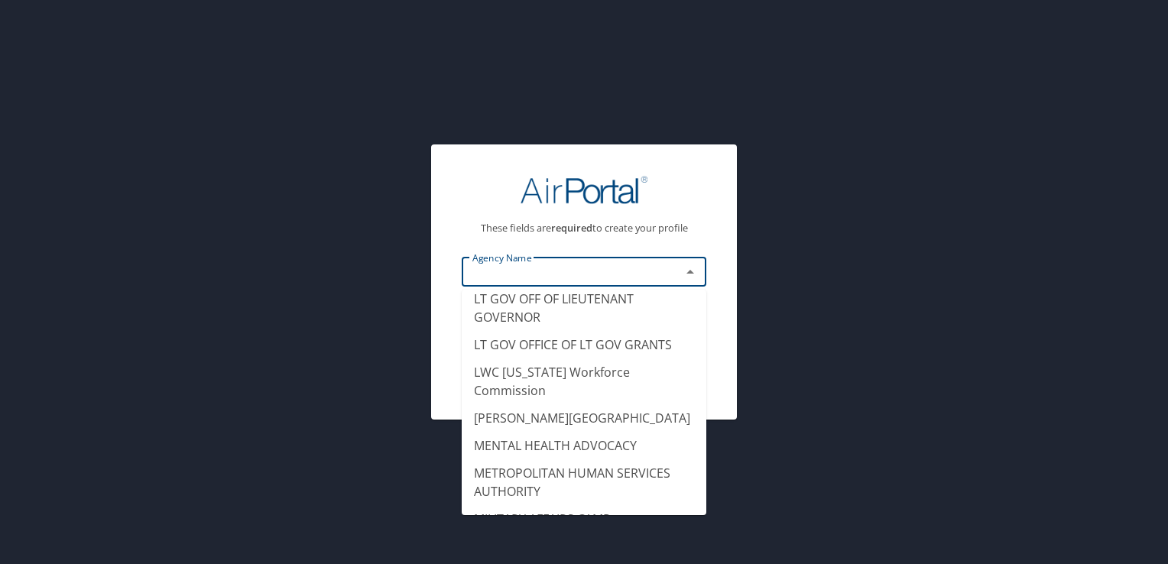
type input "LSU HSC NO PUBLIC HEALTH"
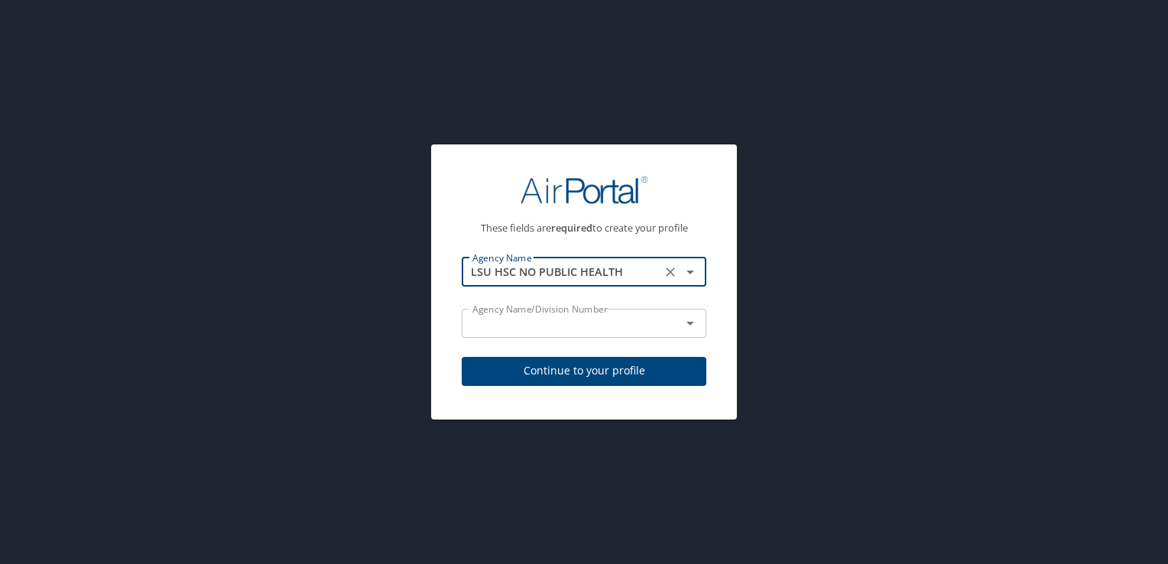
click at [599, 320] on input "text" at bounding box center [561, 323] width 190 height 20
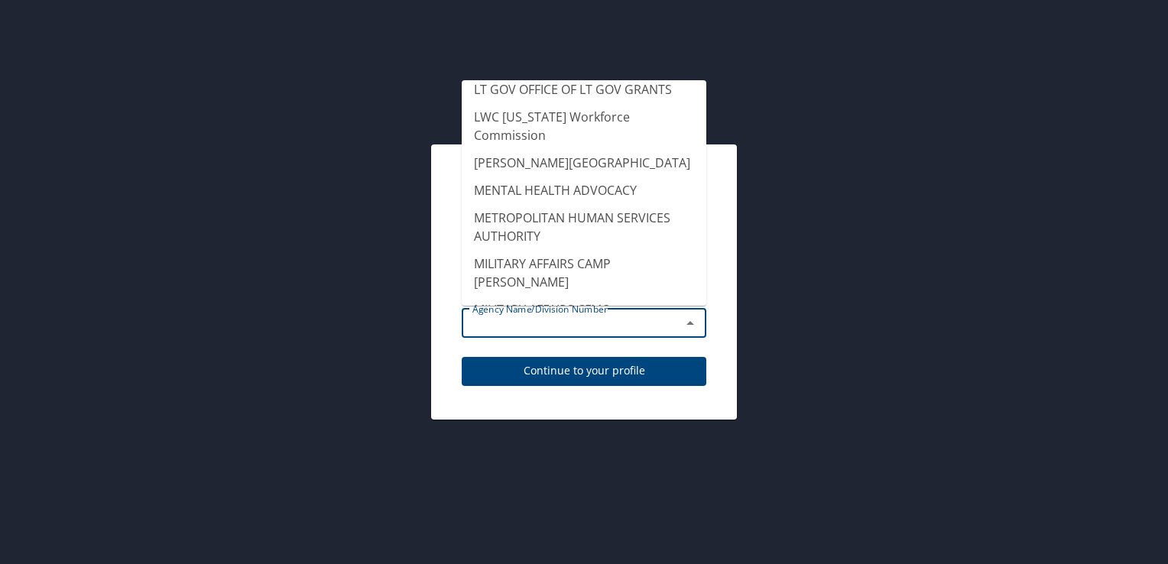
scroll to position [9477, 0]
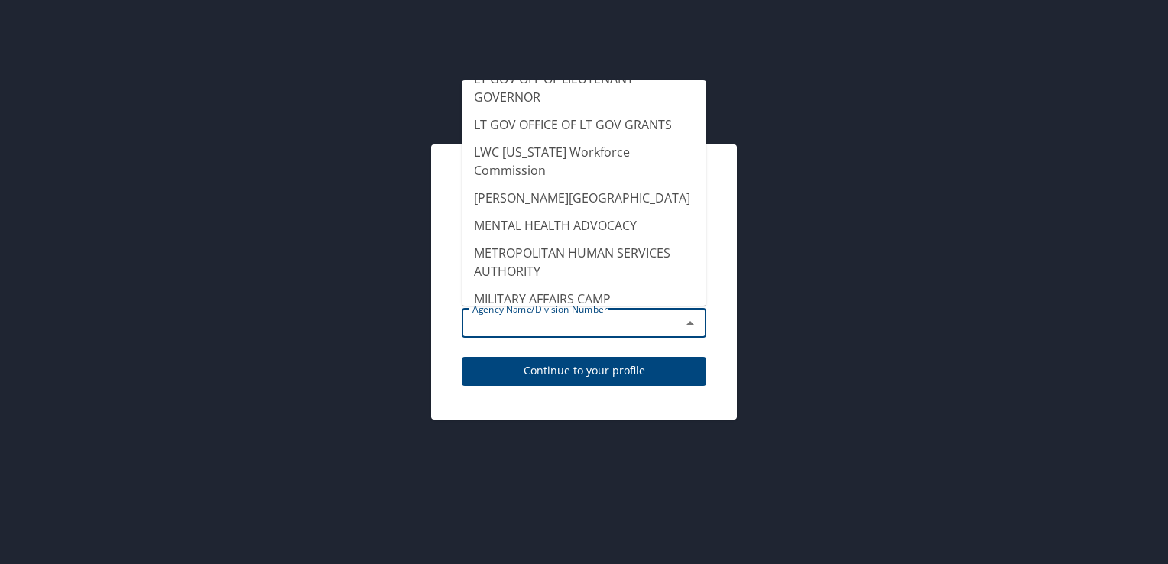
type input "LSU HSC NO PUBLIC HEALTH"
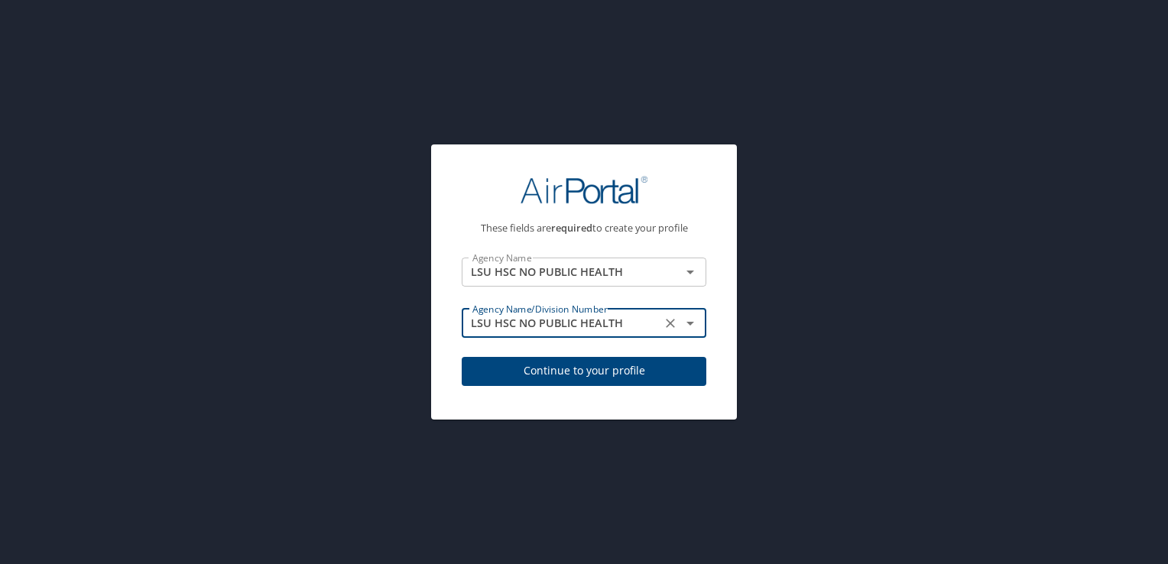
click at [644, 365] on span "Continue to your profile" at bounding box center [584, 370] width 220 height 19
select select "US"
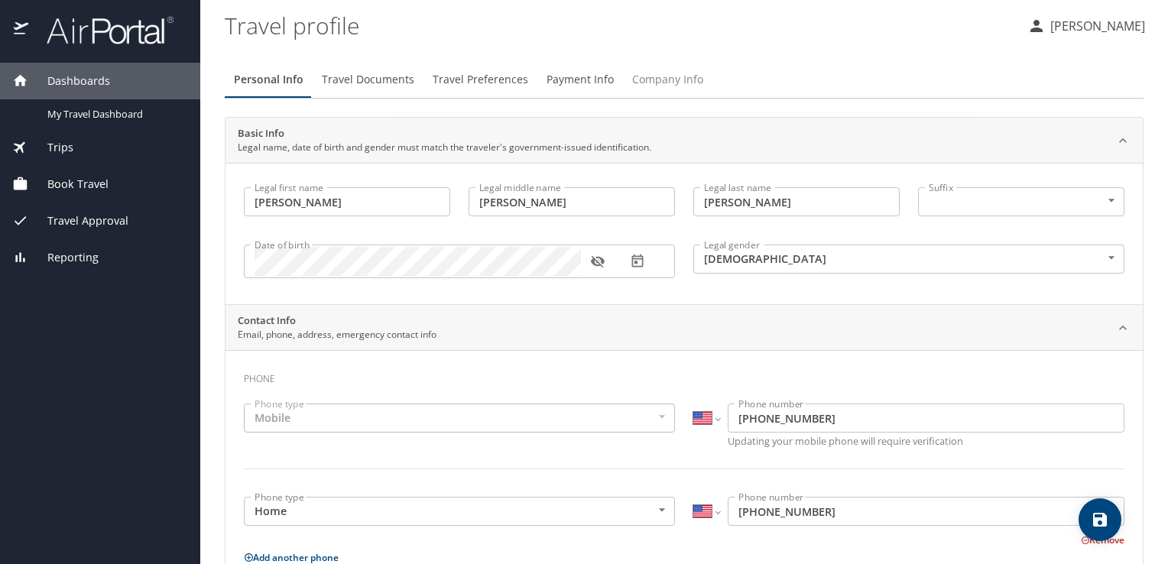
click at [677, 80] on span "Company Info" at bounding box center [667, 79] width 71 height 19
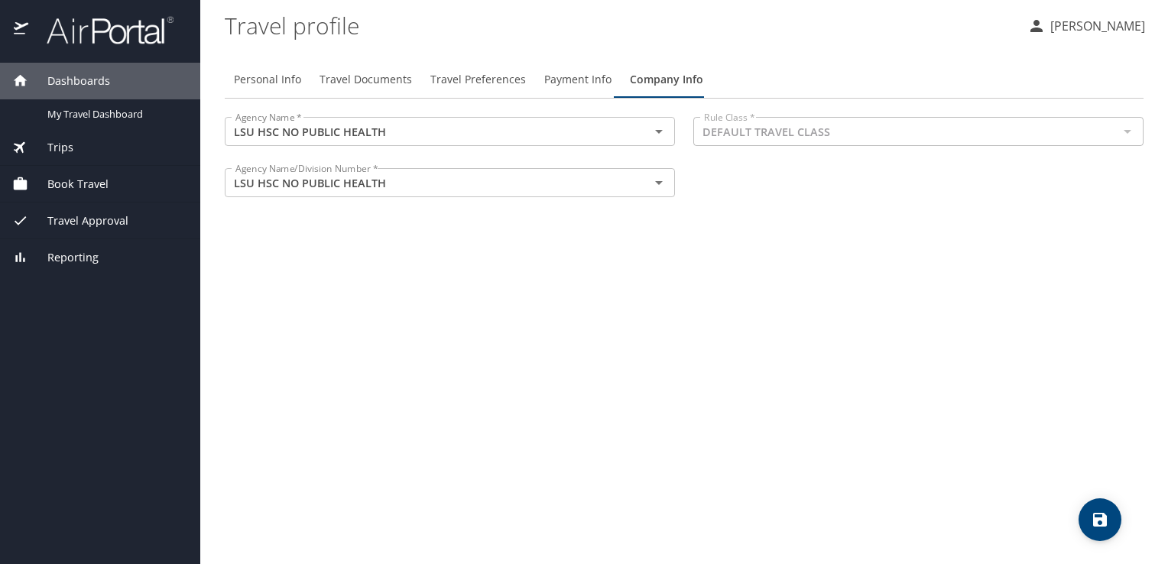
click at [1099, 521] on icon "save" at bounding box center [1100, 520] width 18 height 18
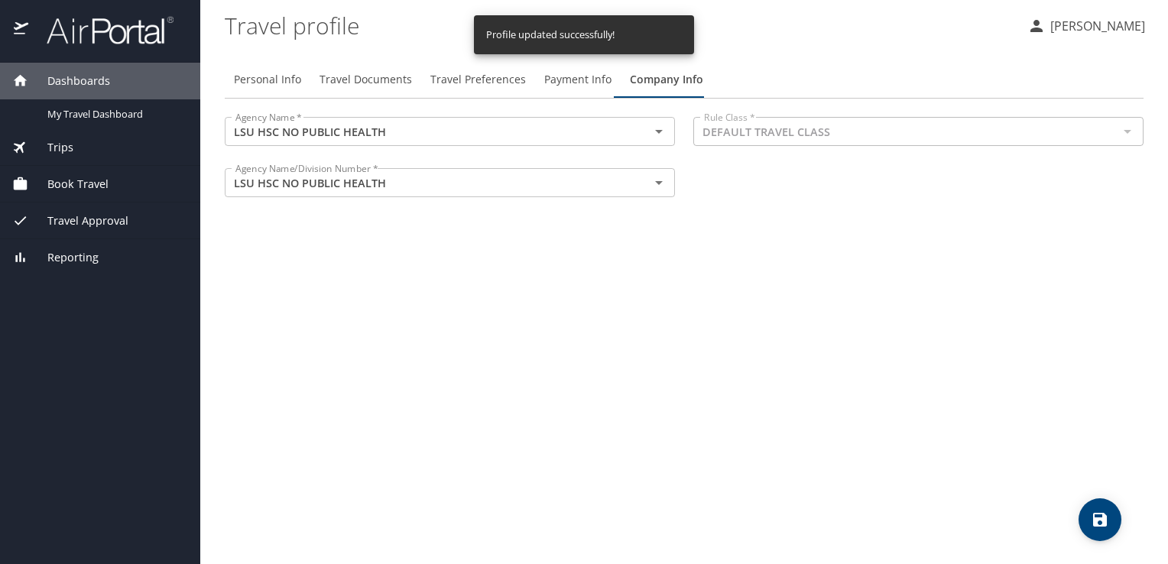
click at [414, 346] on div "Personal Info Travel Documents Travel Preferences Payment Info Company Info Age…" at bounding box center [684, 306] width 919 height 515
click at [264, 81] on span "Personal Info" at bounding box center [267, 79] width 67 height 19
select select "US"
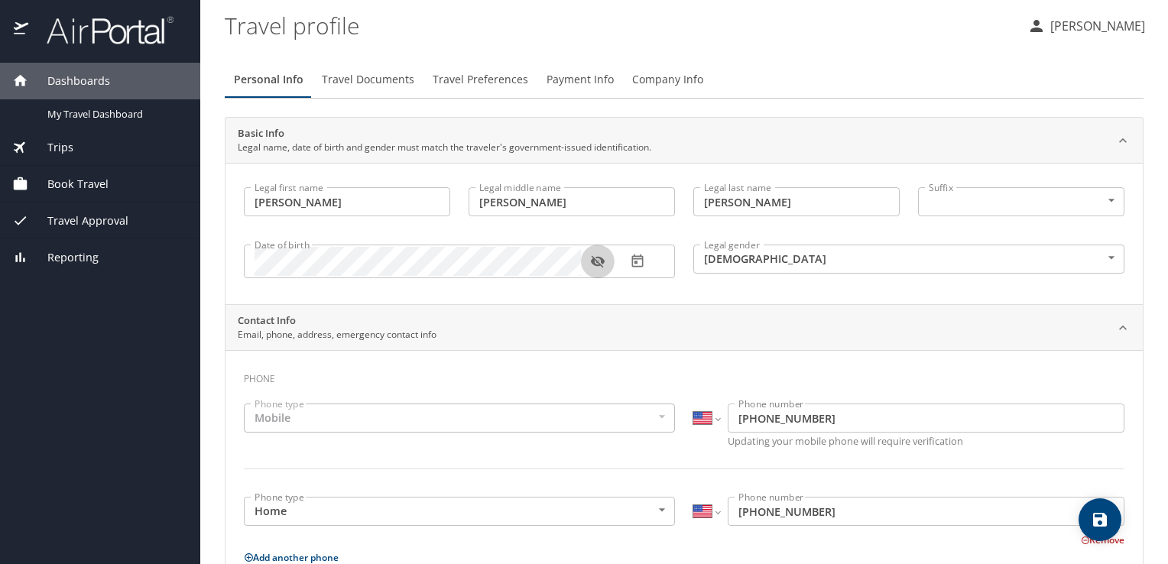
click at [599, 267] on icon "button" at bounding box center [597, 261] width 15 height 15
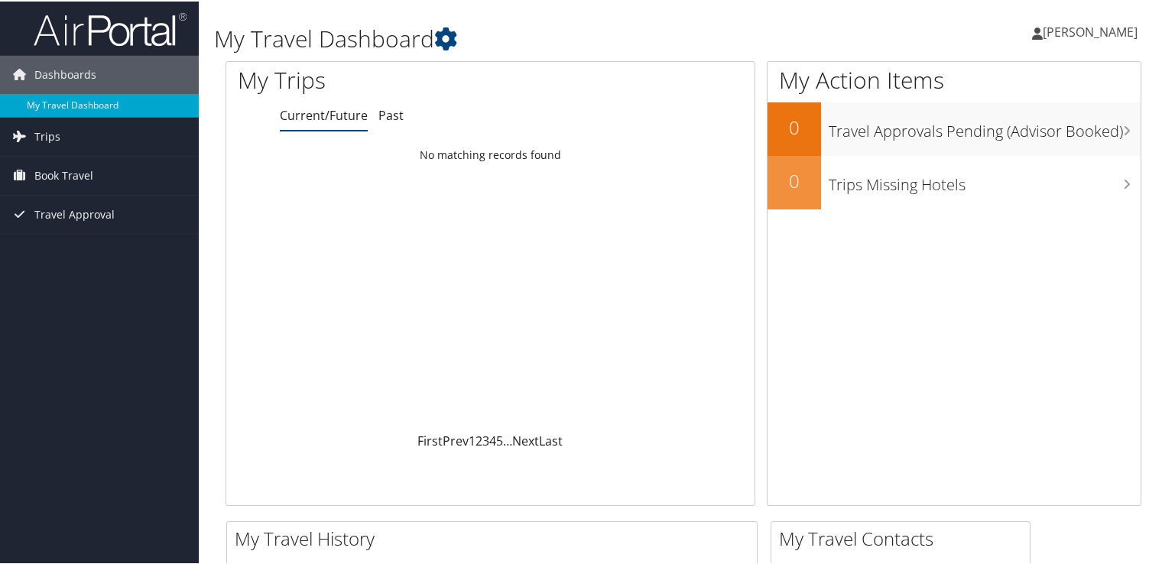
click at [1107, 44] on link "[PERSON_NAME]" at bounding box center [1092, 31] width 121 height 46
click at [1055, 135] on link "View Travel Profile" at bounding box center [1049, 136] width 170 height 26
click at [78, 164] on span "Book Travel" at bounding box center [63, 174] width 59 height 38
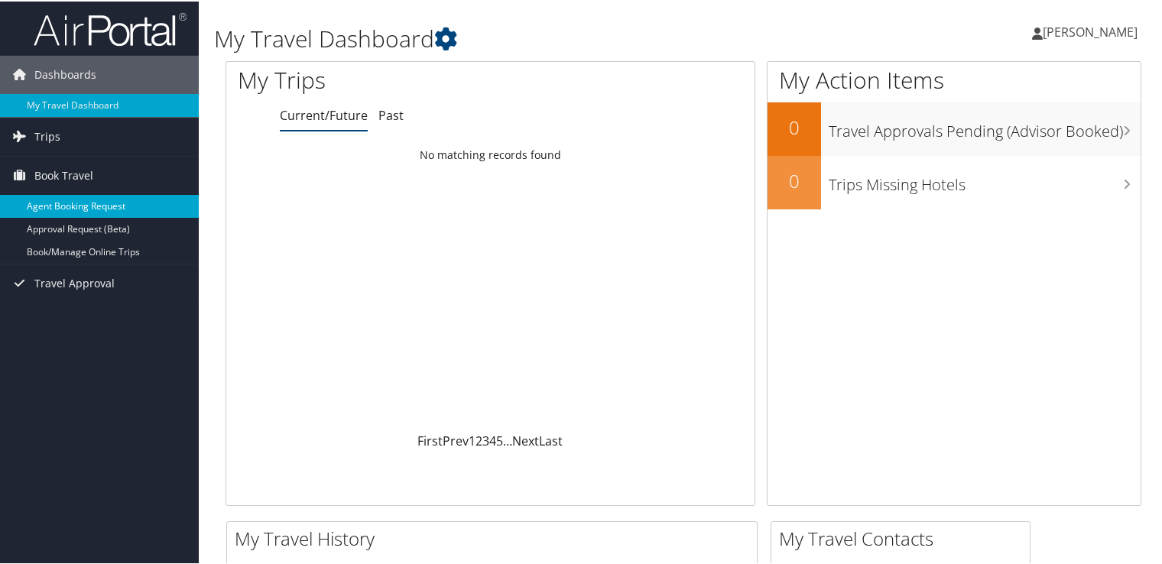
click at [76, 202] on link "Agent Booking Request" at bounding box center [99, 204] width 199 height 23
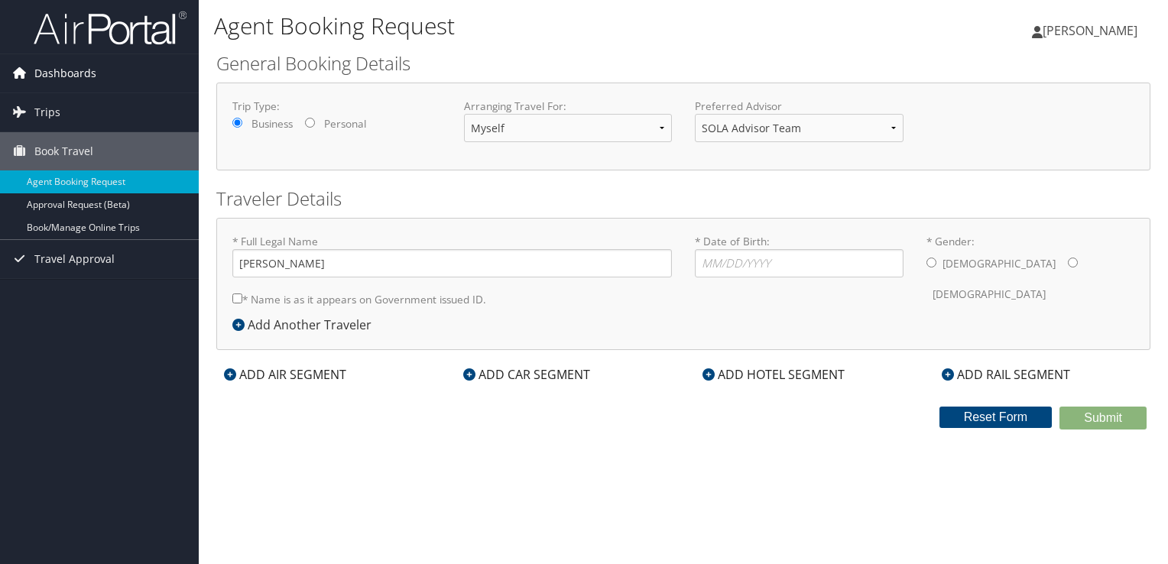
click at [36, 67] on span "Dashboards" at bounding box center [65, 73] width 62 height 38
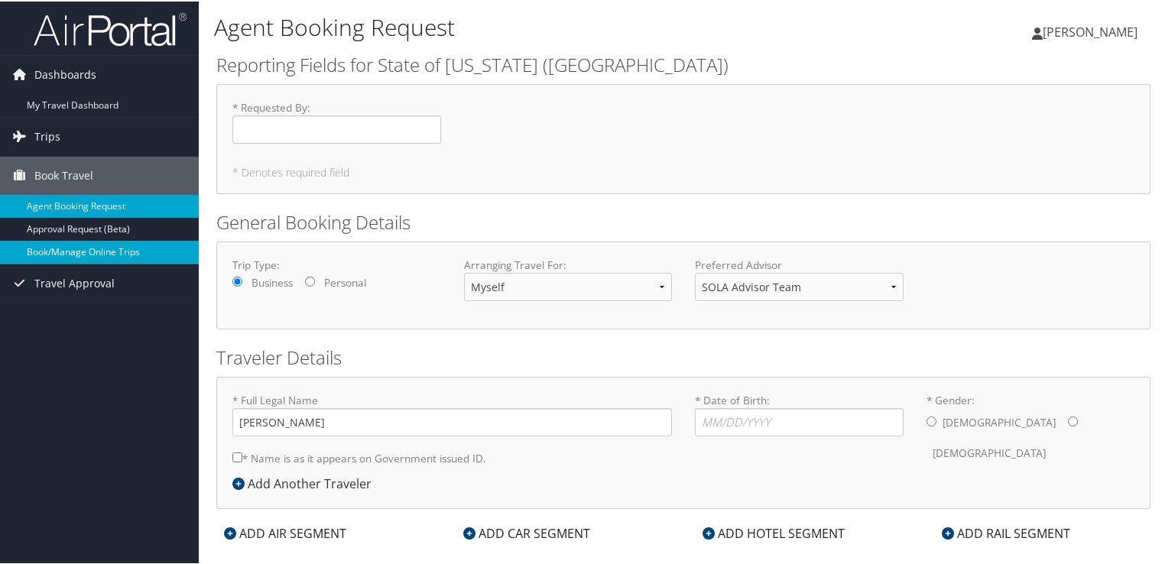
click at [47, 248] on link "Book/Manage Online Trips" at bounding box center [99, 250] width 199 height 23
click at [57, 263] on span "Travel Approval" at bounding box center [74, 282] width 80 height 38
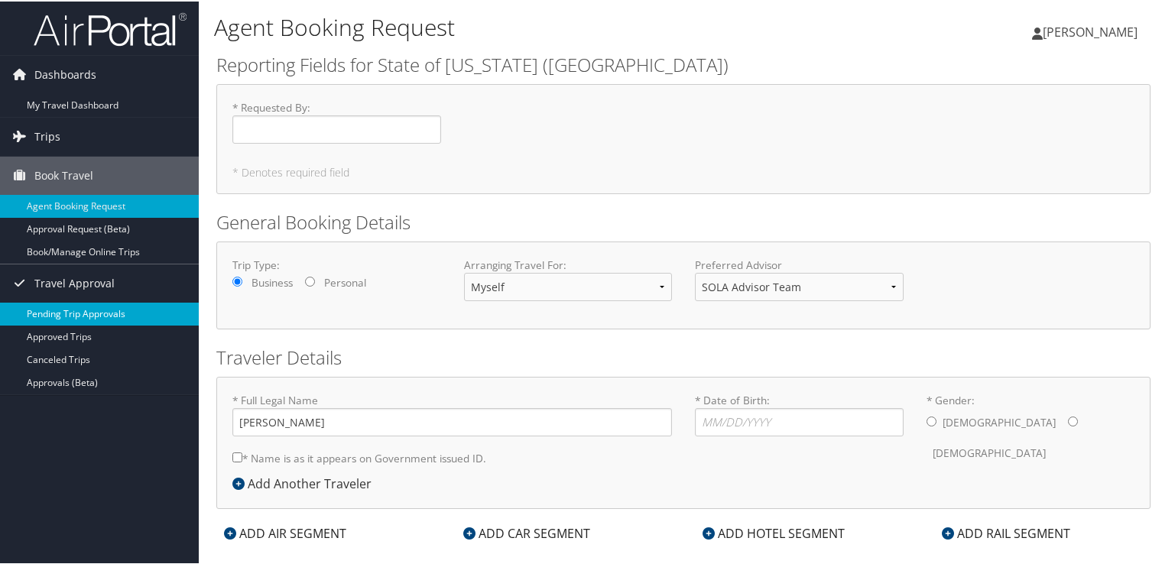
click at [67, 307] on link "Pending Trip Approvals" at bounding box center [99, 312] width 199 height 23
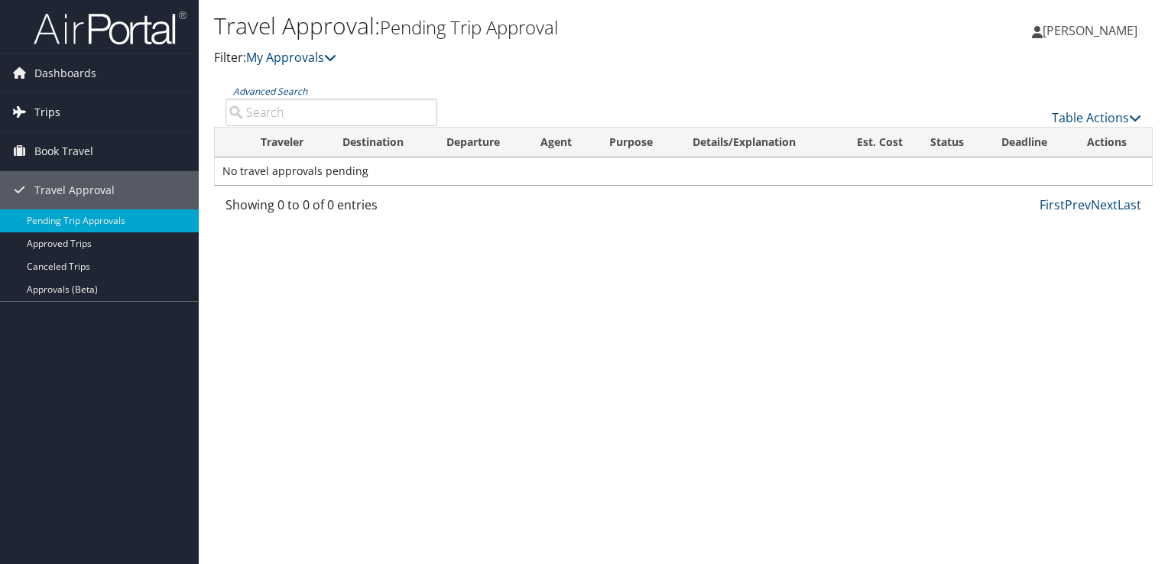
click at [58, 119] on span "Trips" at bounding box center [47, 112] width 26 height 38
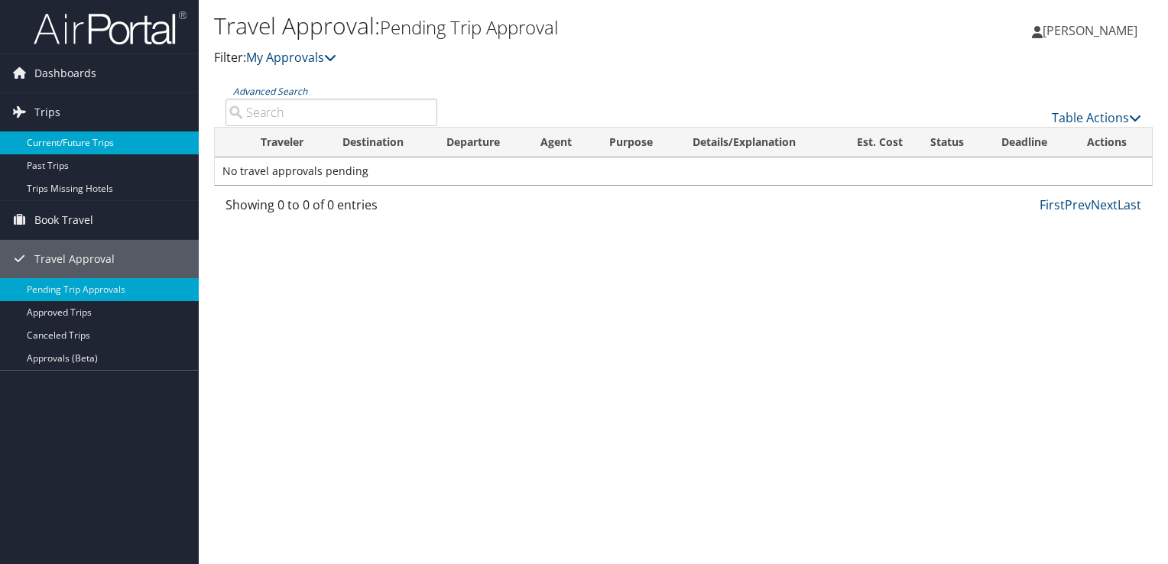
click at [79, 138] on link "Current/Future Trips" at bounding box center [99, 142] width 199 height 23
